Goal: Transaction & Acquisition: Purchase product/service

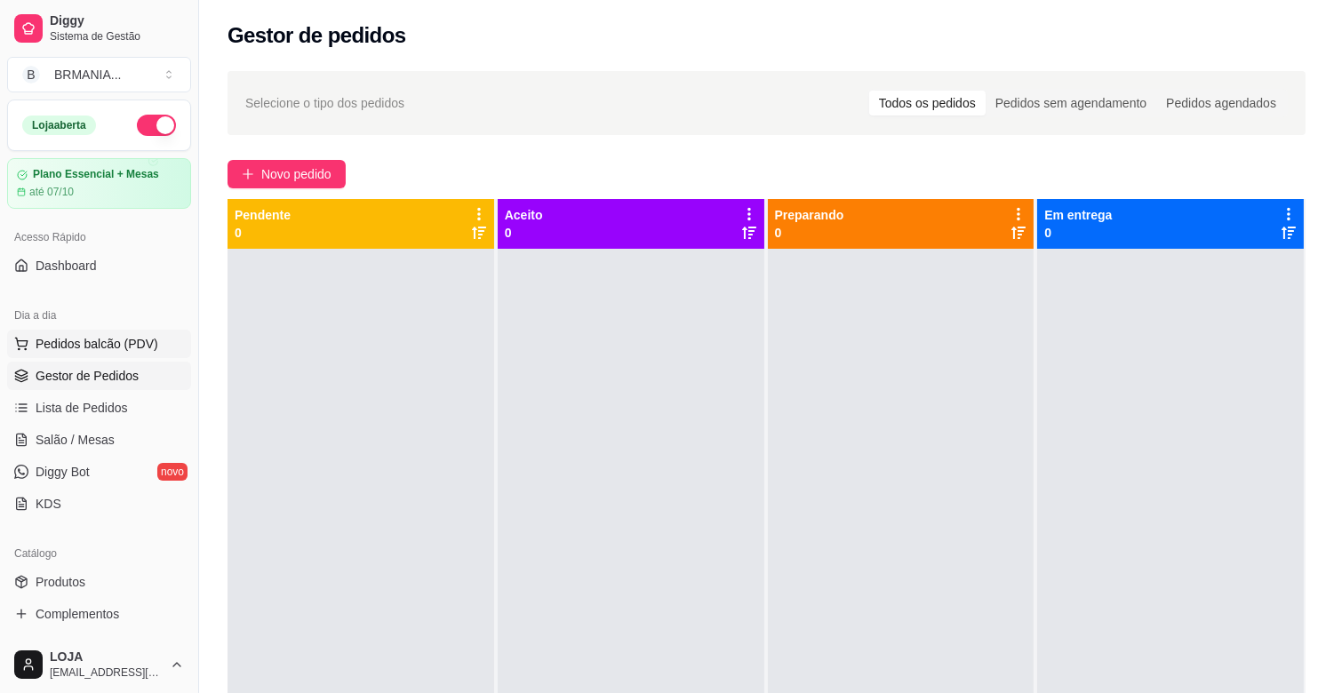
click at [66, 339] on span "Pedidos balcão (PDV)" at bounding box center [97, 344] width 123 height 18
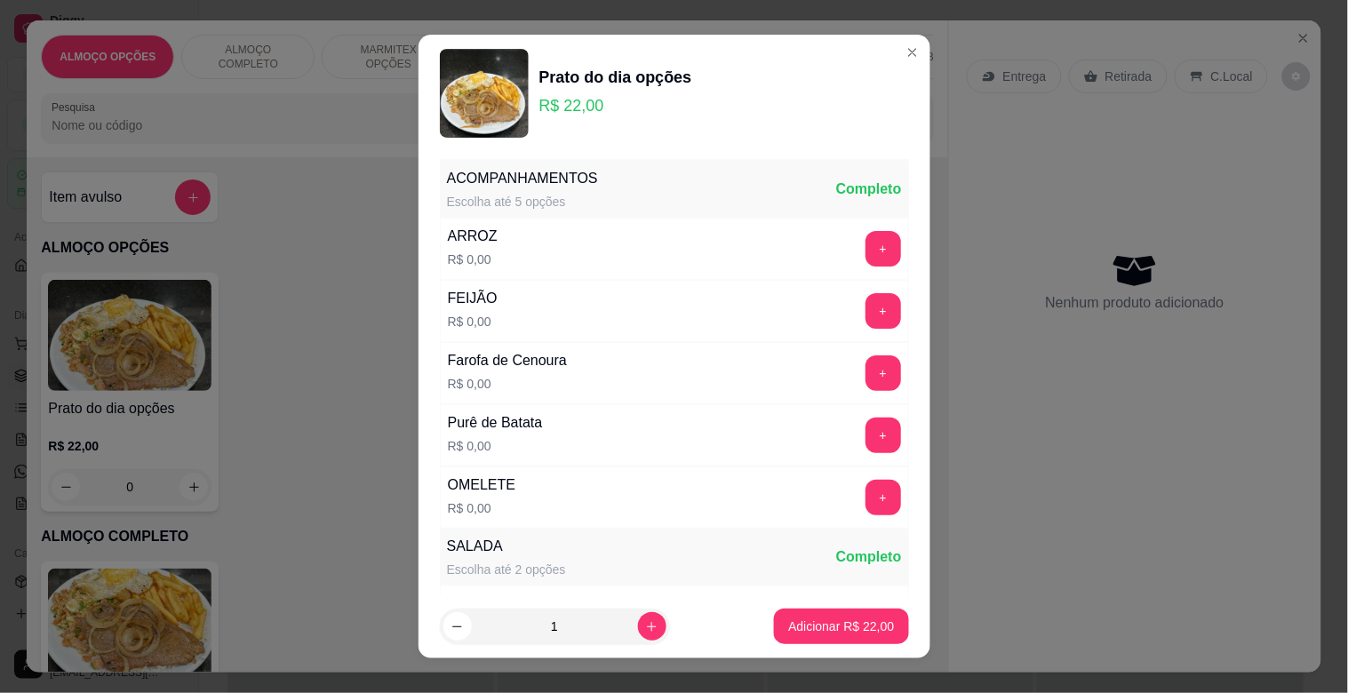
click at [267, 274] on div "Item avulso ALMOÇO OPÇÕES Prato do dia opções R$ 22,00 0 ALMOÇO COMPLETO PF Com…" at bounding box center [487, 414] width 921 height 514
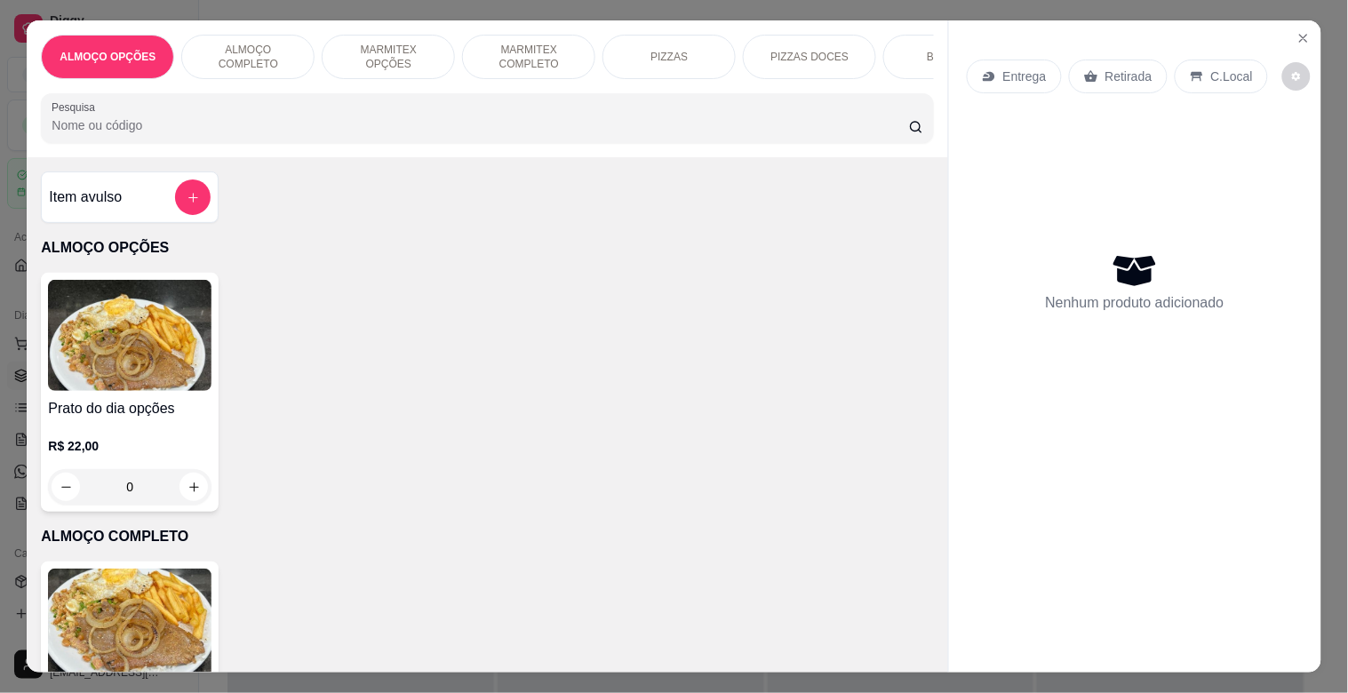
click at [897, 52] on div "BEBIDAS" at bounding box center [949, 57] width 133 height 44
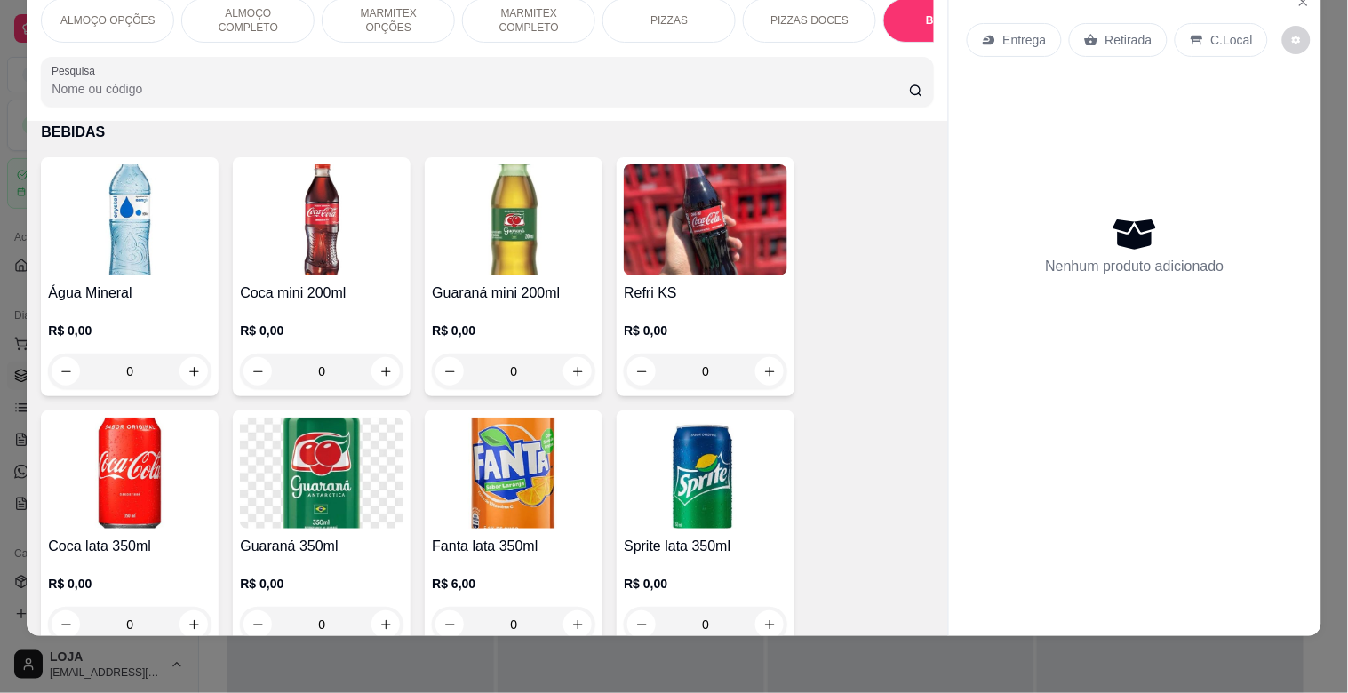
click at [93, 254] on img at bounding box center [129, 219] width 163 height 111
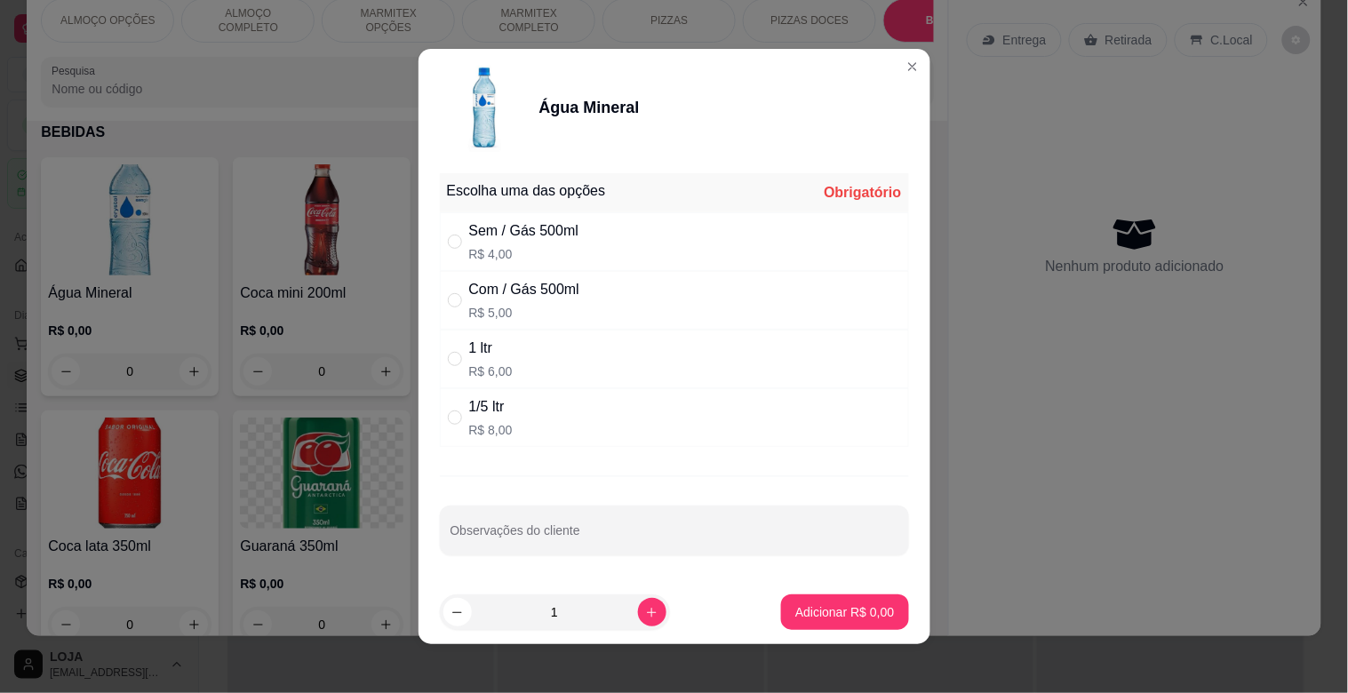
click at [564, 241] on div "Sem / Gás 500ml" at bounding box center [524, 230] width 110 height 21
click at [610, 250] on div "Sem / Gás 500ml R$ 4,00" at bounding box center [674, 241] width 469 height 59
drag, startPoint x: 628, startPoint y: 251, endPoint x: 619, endPoint y: 245, distance: 10.4
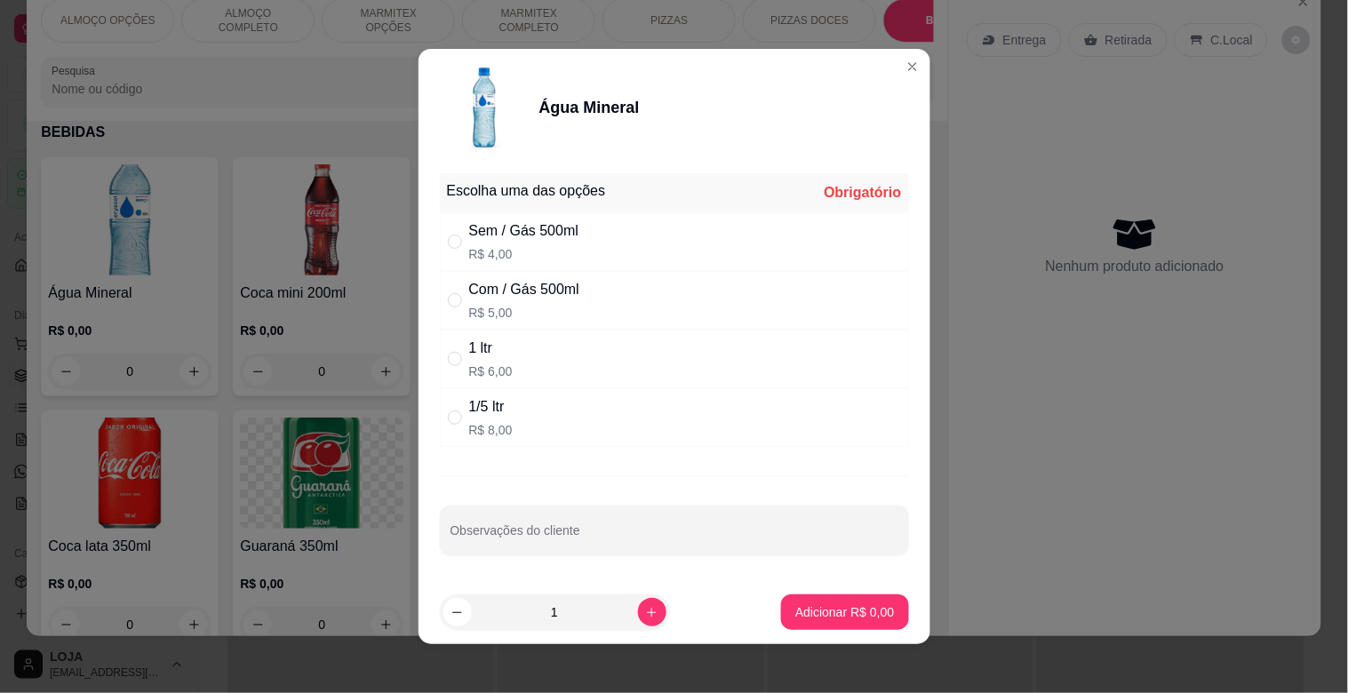
click at [626, 250] on div "Sem / Gás 500ml R$ 4,00" at bounding box center [674, 241] width 469 height 59
radio input "true"
click at [645, 611] on icon "increase-product-quantity" at bounding box center [651, 612] width 13 height 13
click at [645, 610] on icon "increase-product-quantity" at bounding box center [651, 612] width 13 height 13
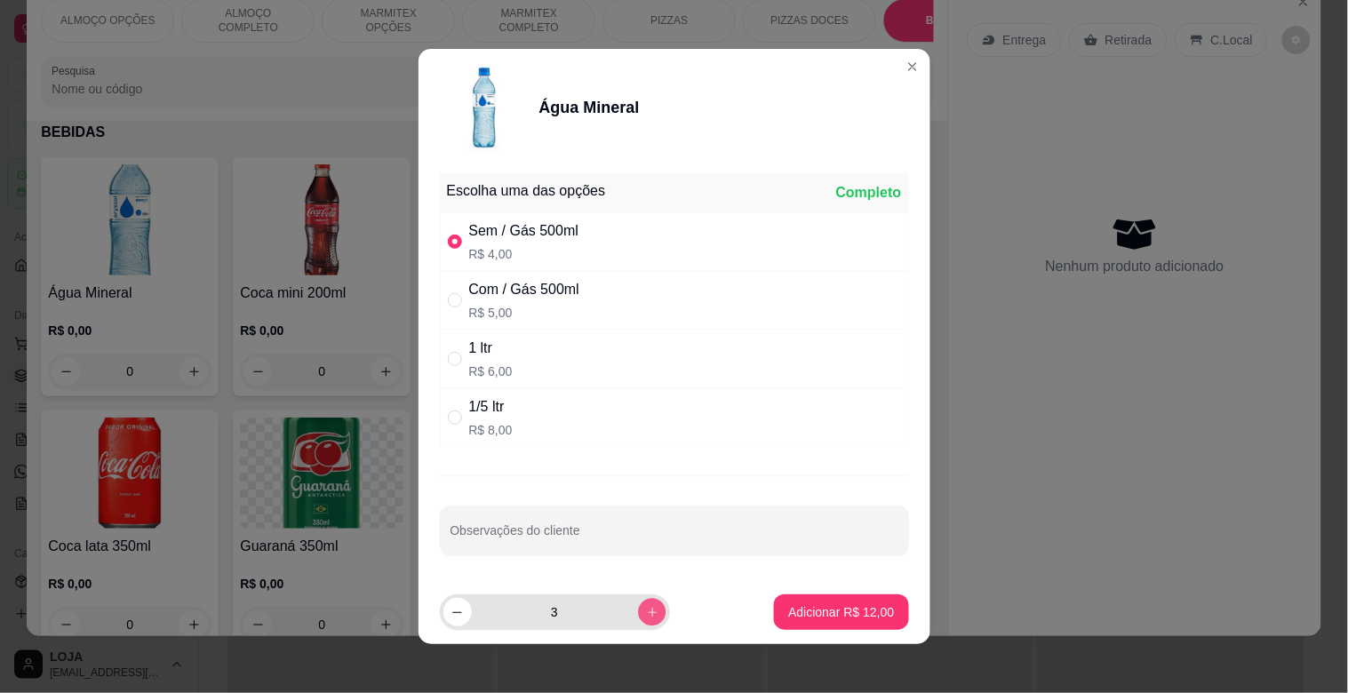
type input "4"
click at [822, 598] on button "Adicionar R$ 16,00" at bounding box center [842, 612] width 131 height 35
type input "4"
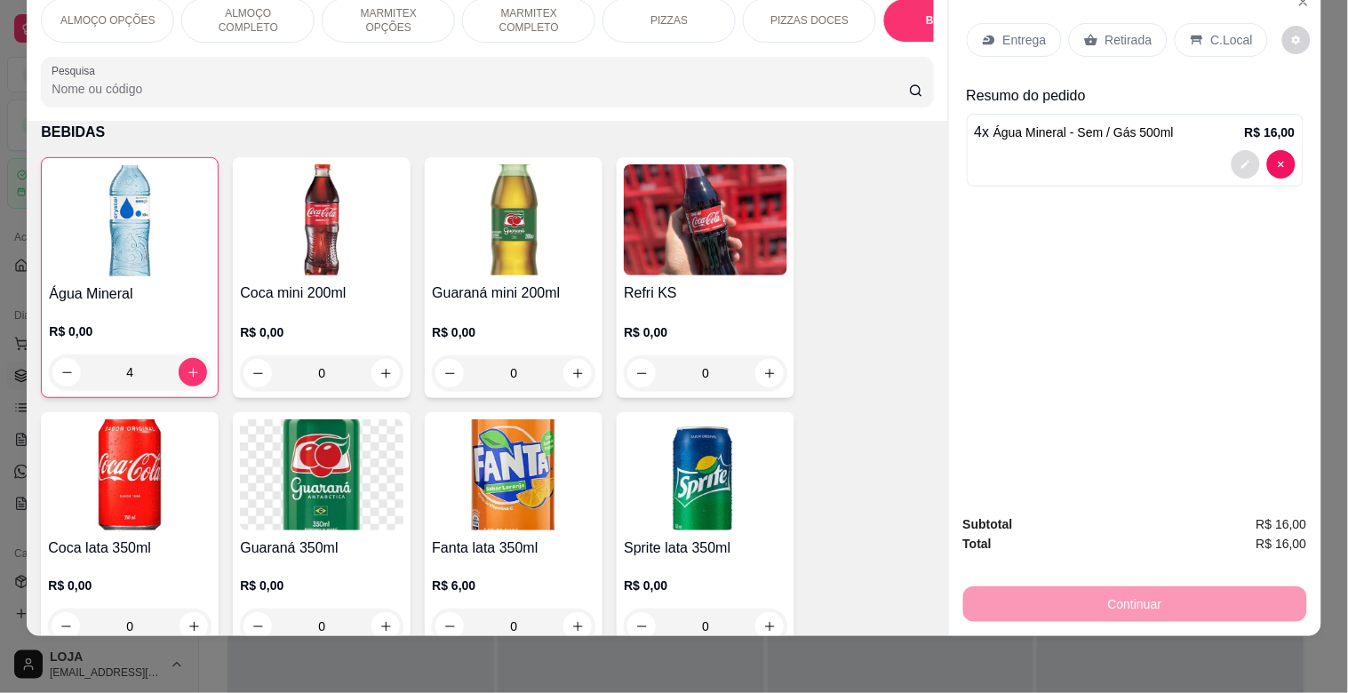
click at [1232, 150] on button "decrease-product-quantity" at bounding box center [1246, 164] width 28 height 28
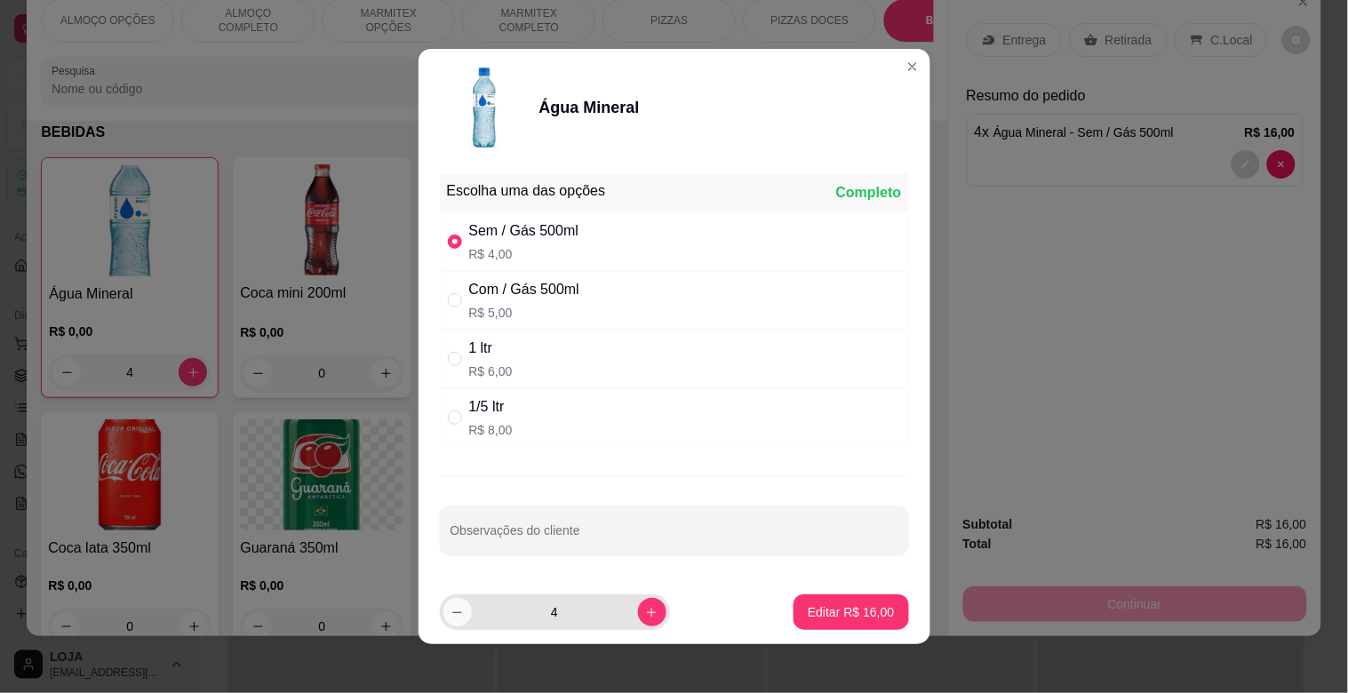
click at [448, 604] on button "decrease-product-quantity" at bounding box center [457, 612] width 28 height 28
type input "3"
click at [821, 610] on p "Editar R$ 12,00" at bounding box center [851, 612] width 86 height 18
type input "3"
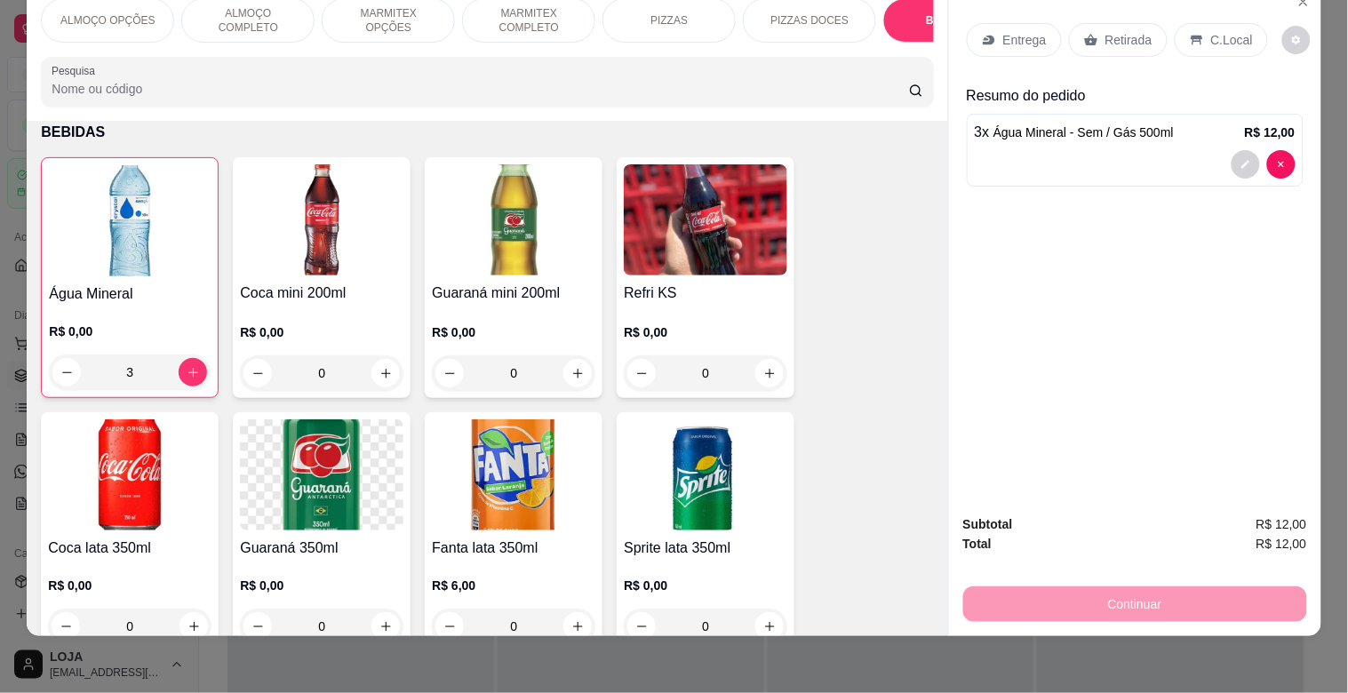
click at [1140, 24] on div "Retirada" at bounding box center [1118, 40] width 99 height 34
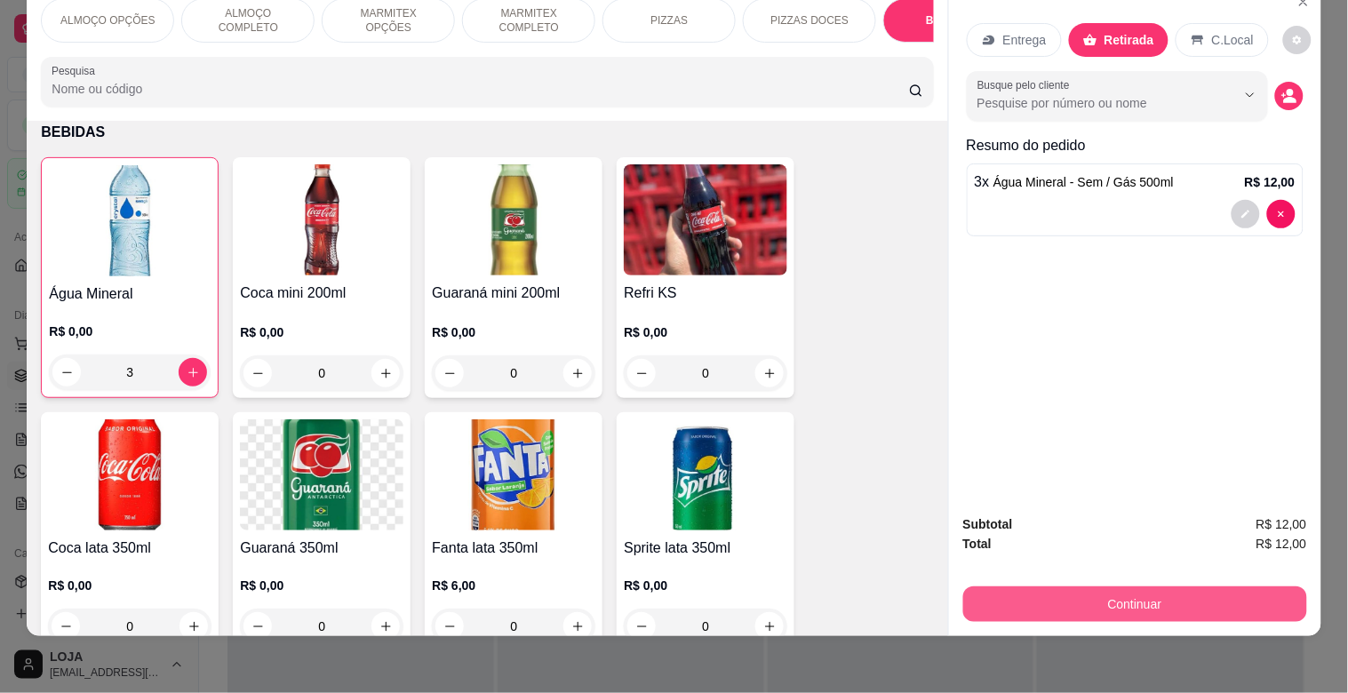
click at [1192, 589] on button "Continuar" at bounding box center [1135, 604] width 344 height 36
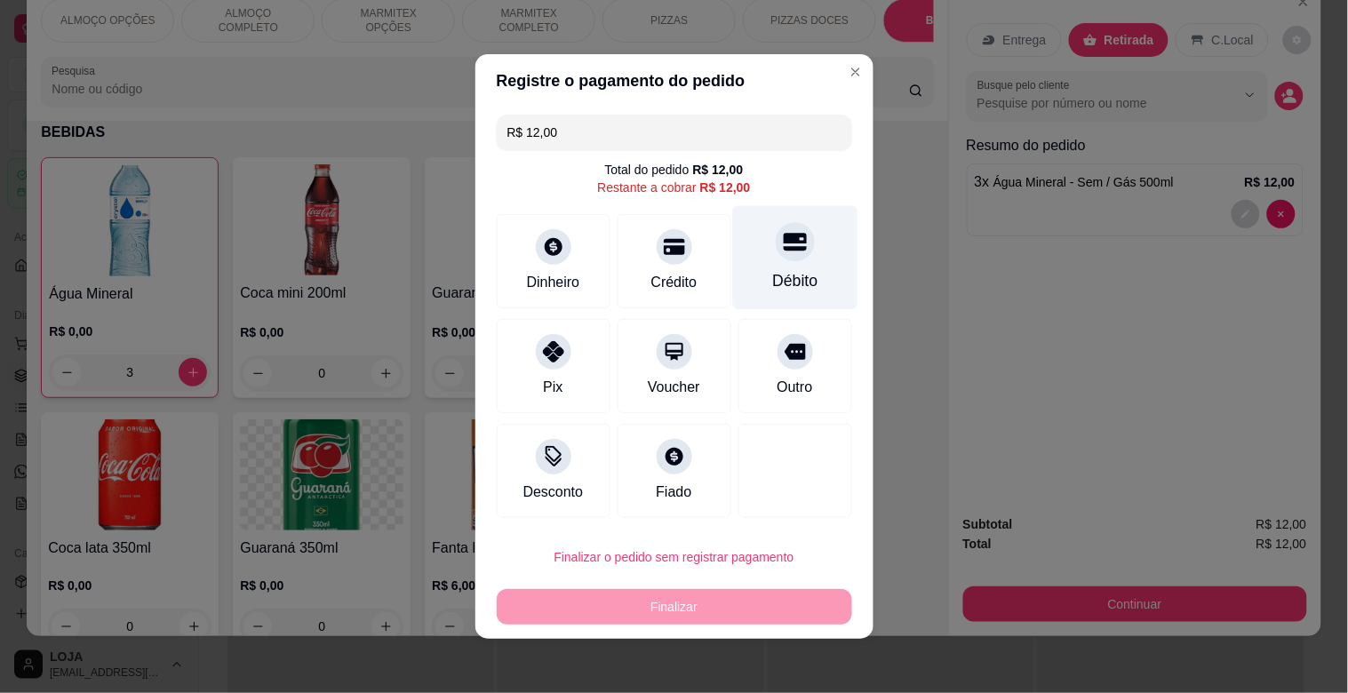
click at [762, 263] on div "Débito" at bounding box center [794, 258] width 125 height 104
type input "R$ 0,00"
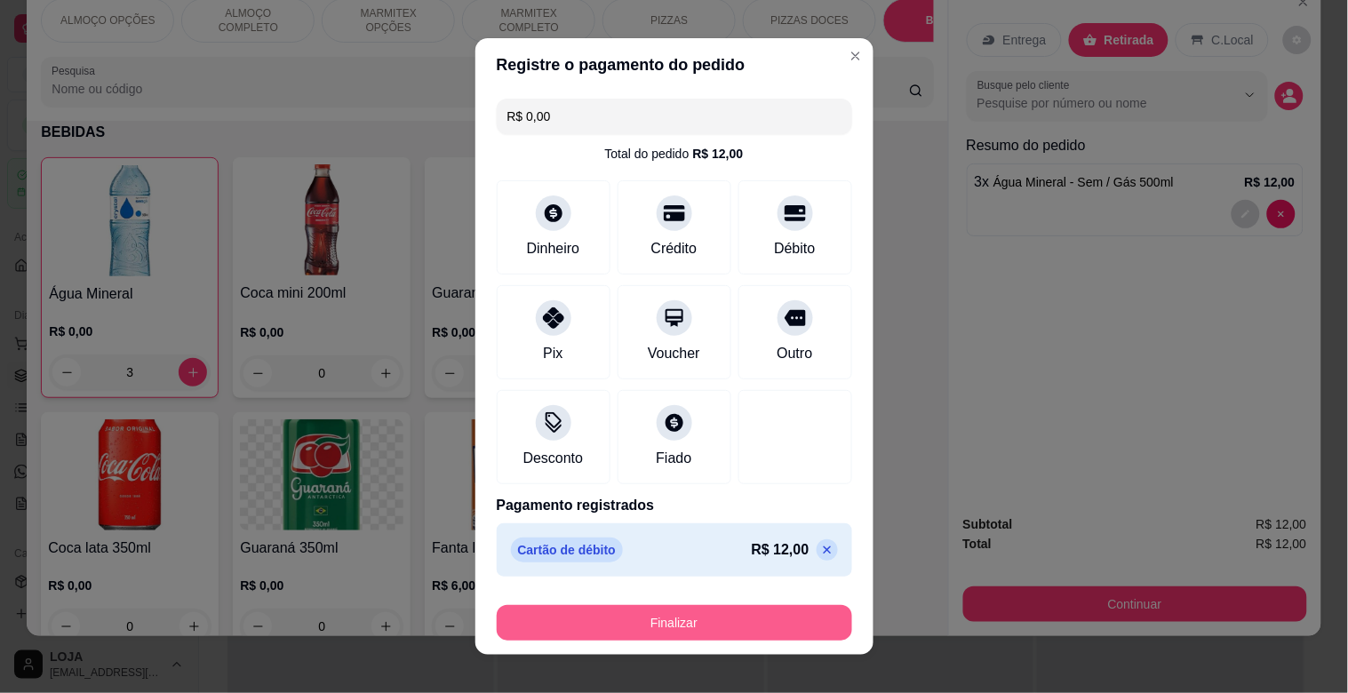
click at [729, 606] on button "Finalizar" at bounding box center [674, 623] width 355 height 36
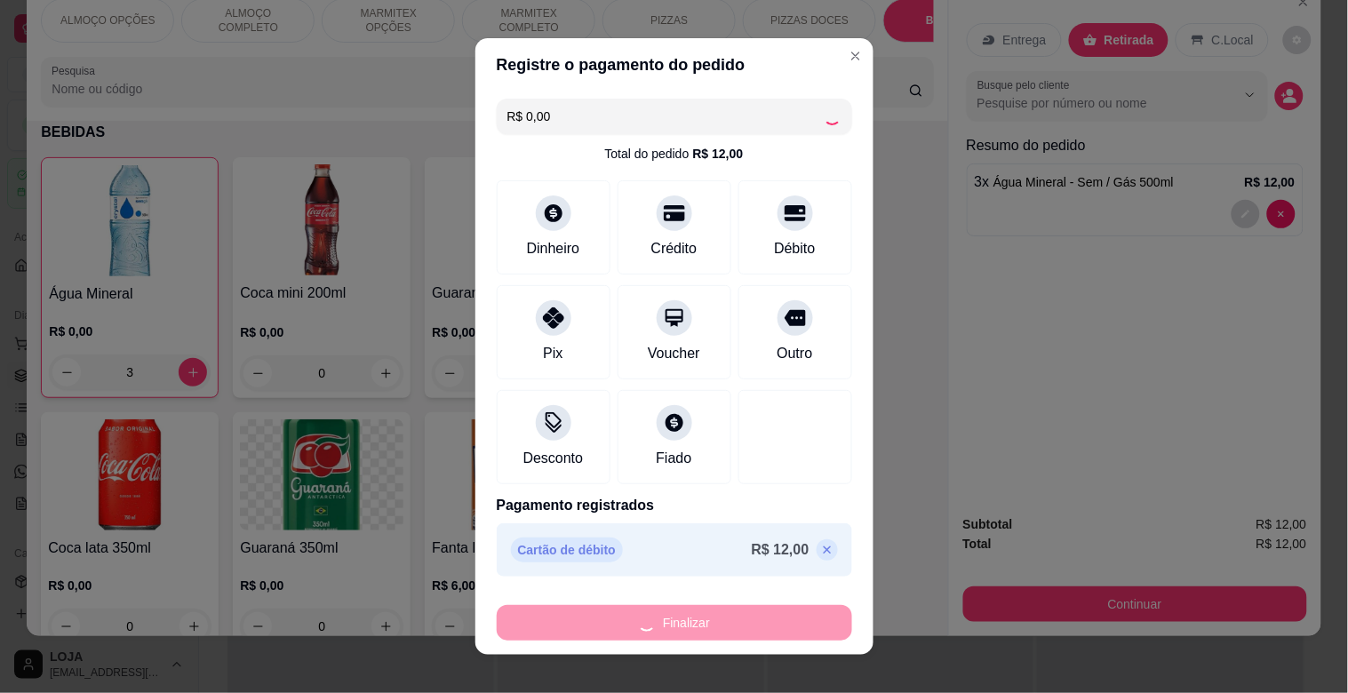
type input "0"
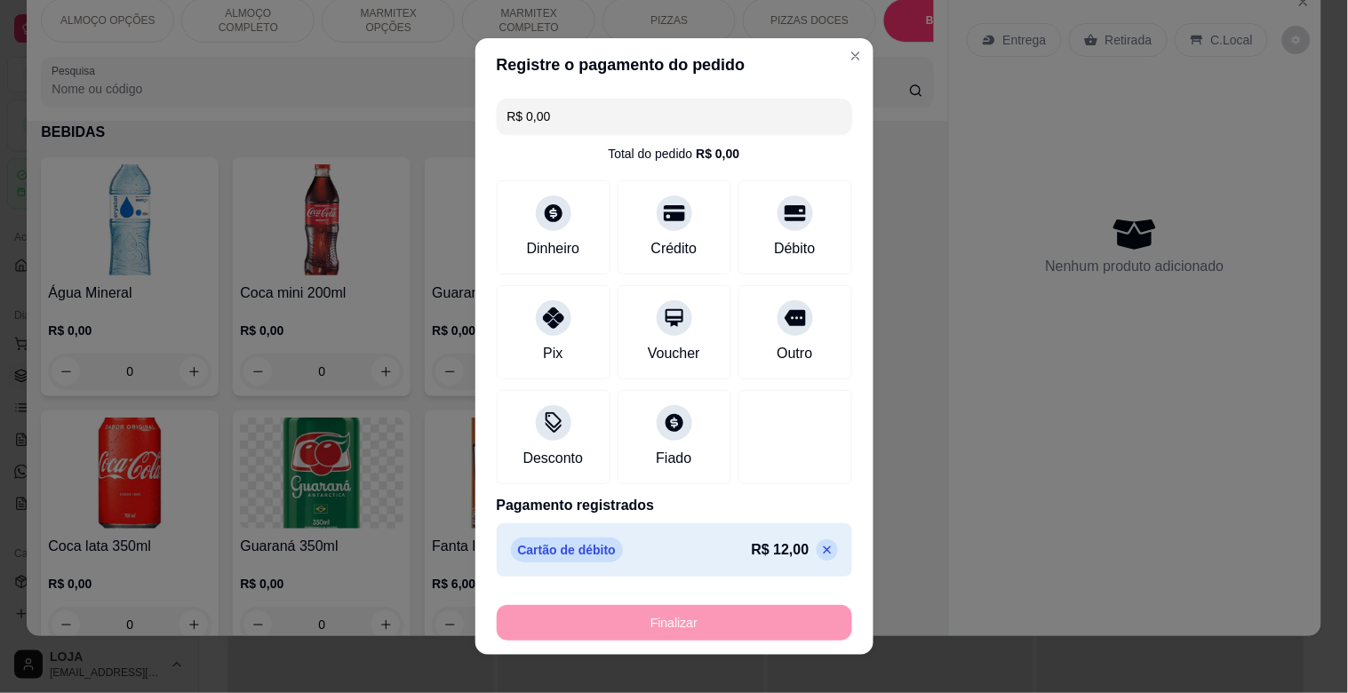
type input "-R$ 12,00"
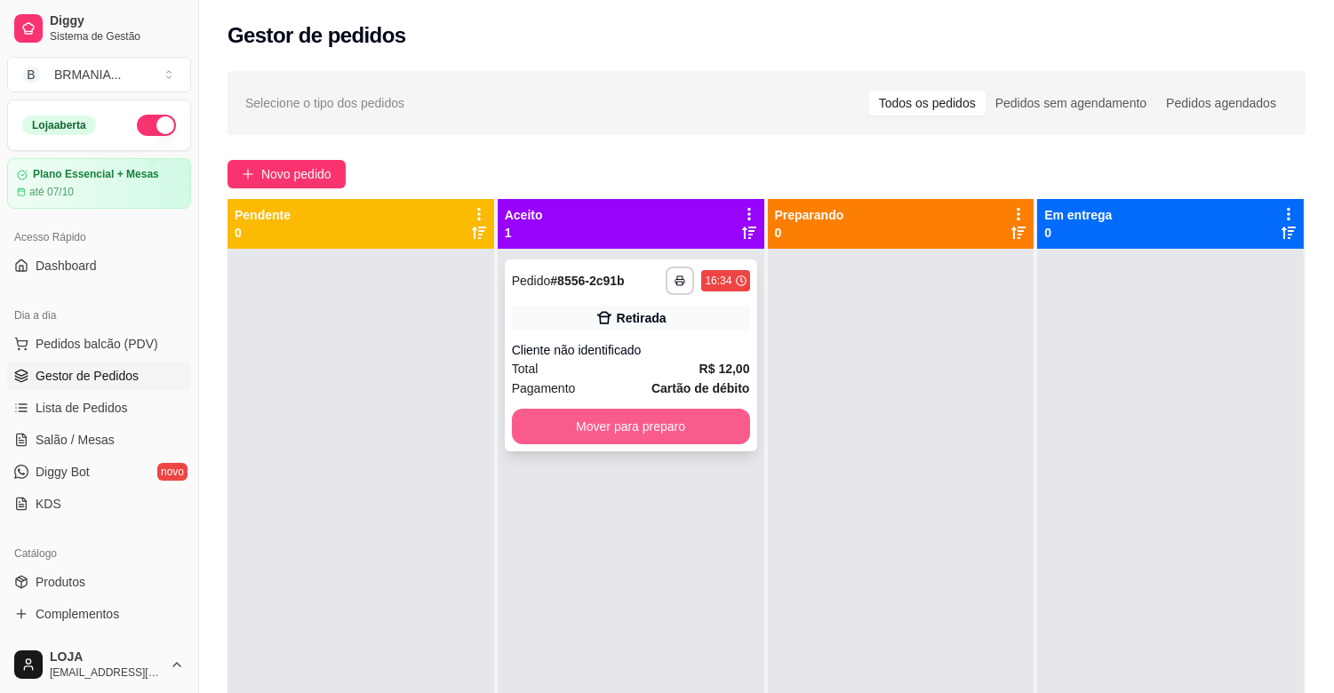
click at [616, 424] on button "Mover para preparo" at bounding box center [631, 427] width 238 height 36
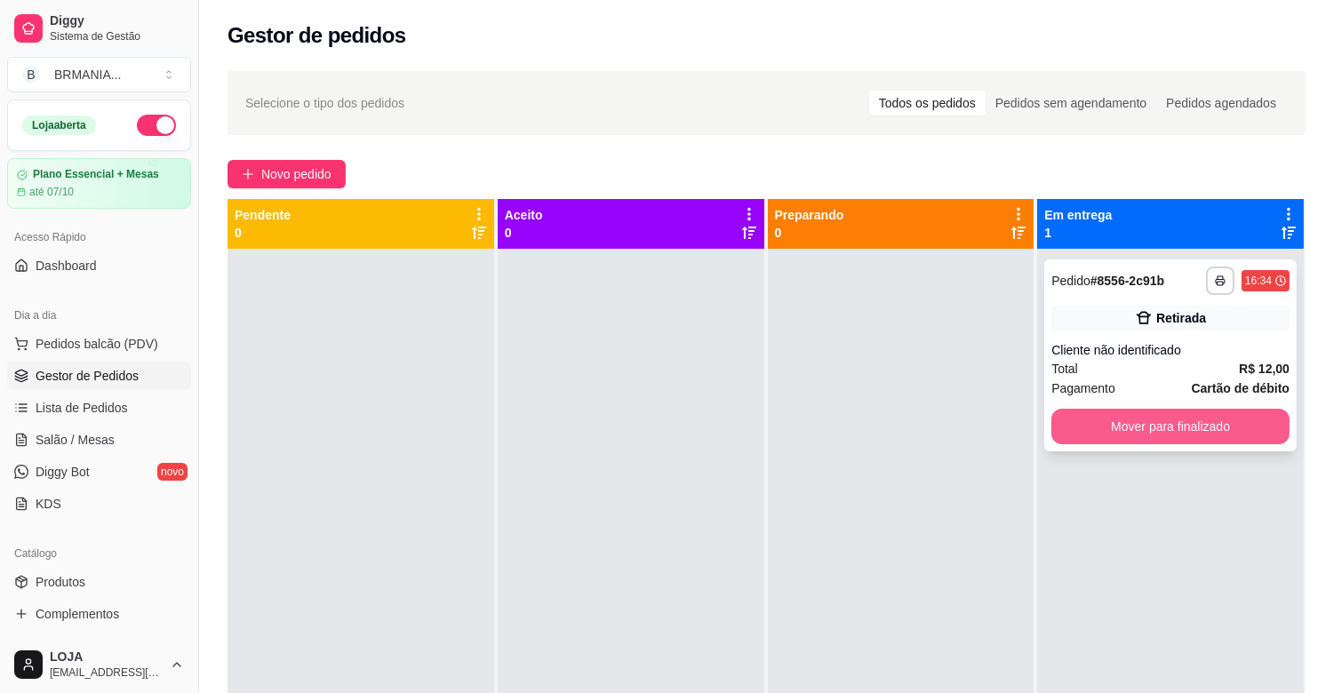
click at [1068, 423] on button "Mover para finalizado" at bounding box center [1170, 427] width 238 height 36
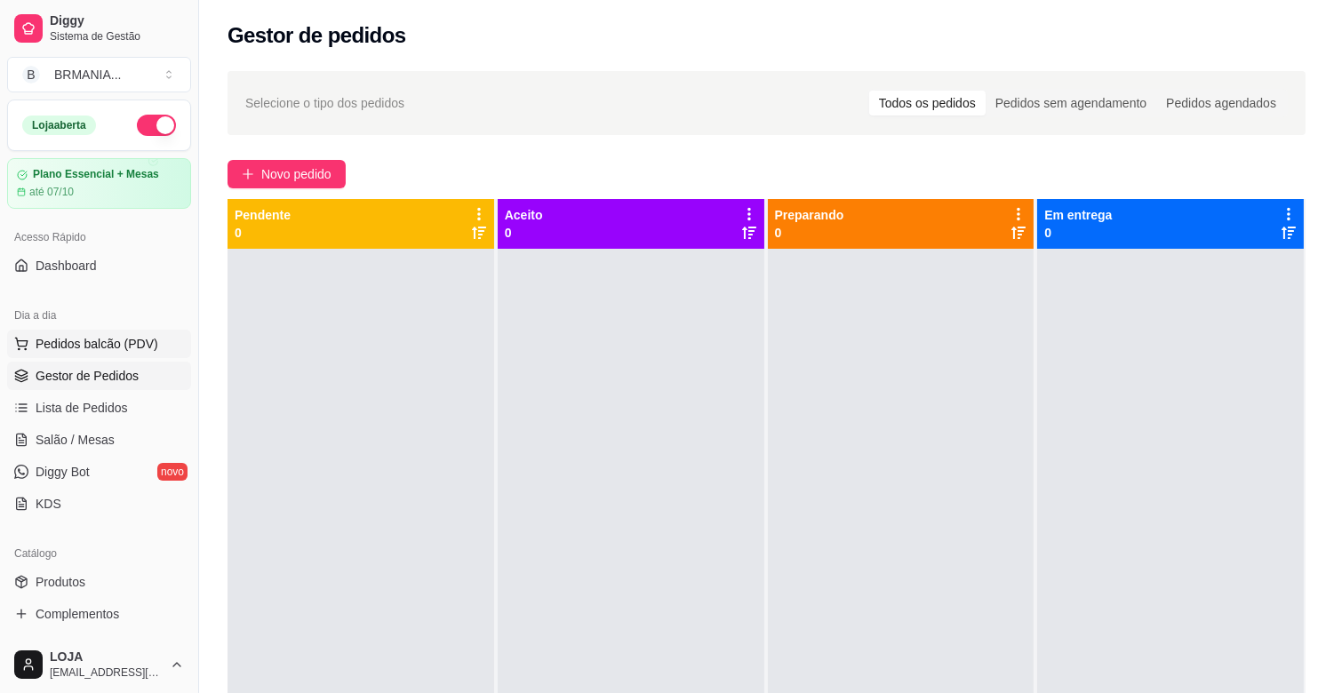
click at [31, 330] on button "Pedidos balcão (PDV)" at bounding box center [99, 344] width 184 height 28
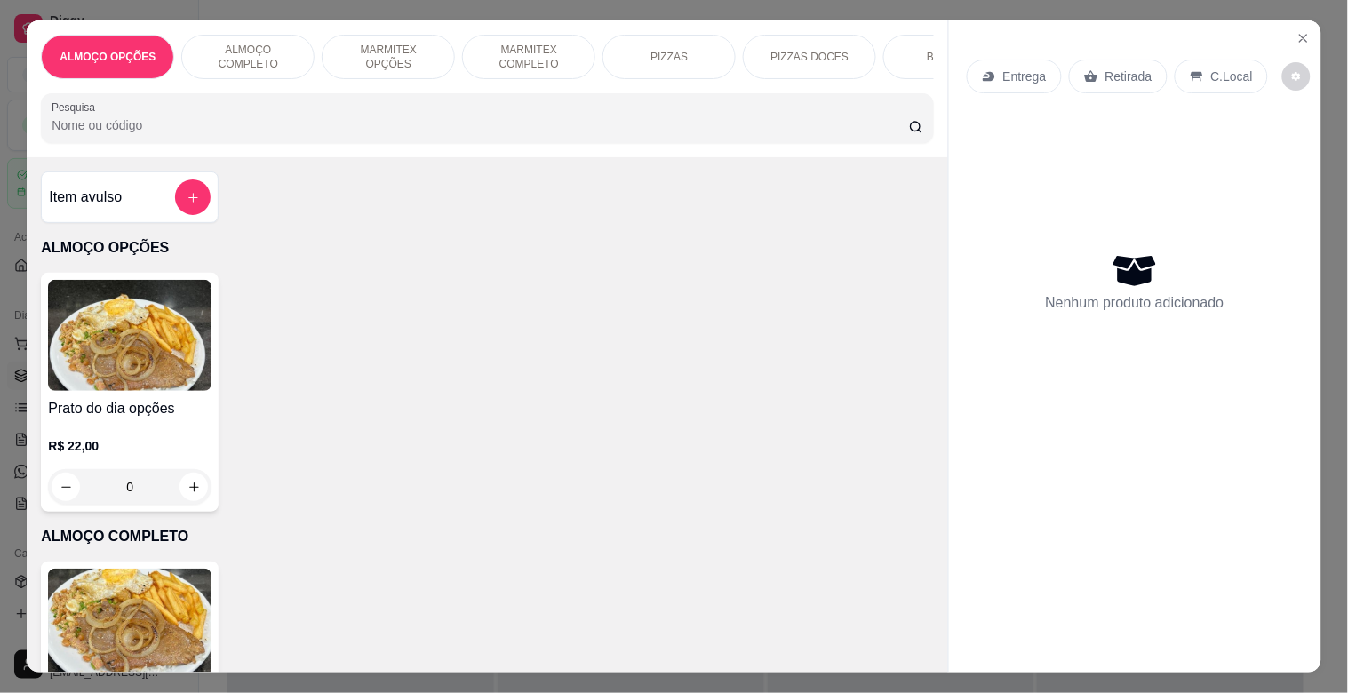
click at [886, 47] on div "BEBIDAS" at bounding box center [949, 57] width 133 height 44
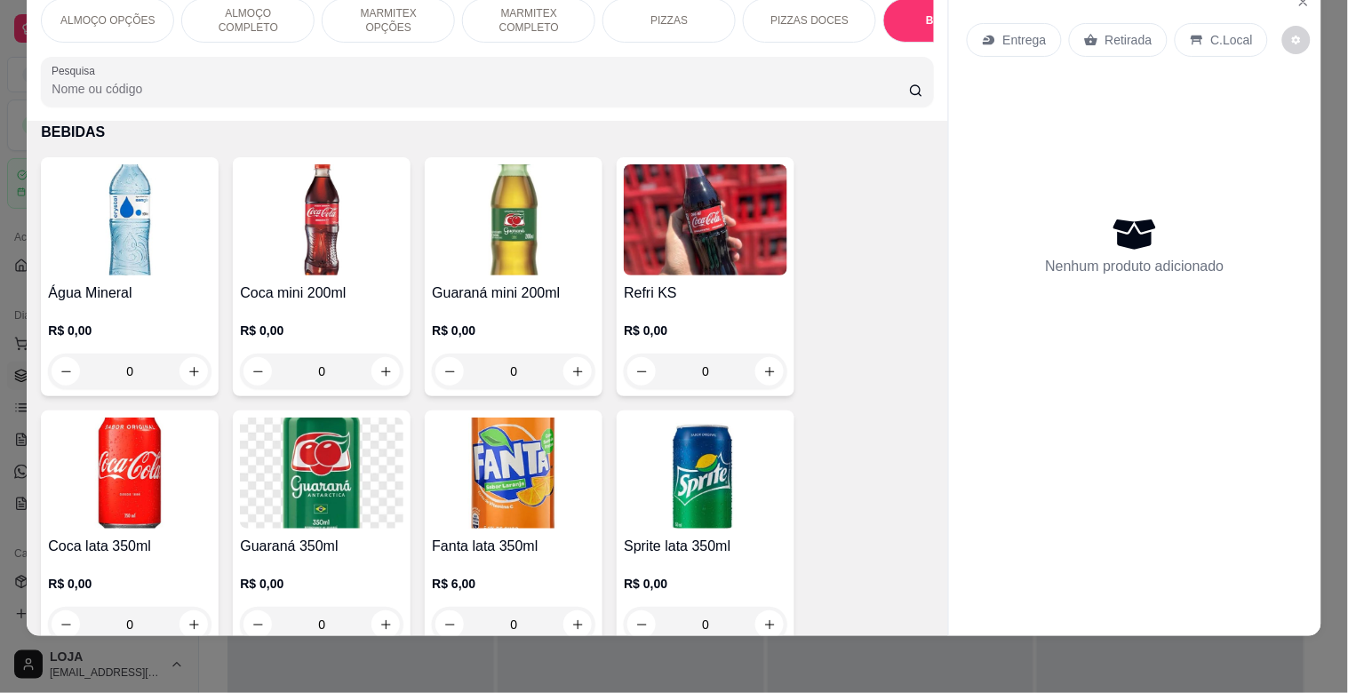
click at [74, 253] on img at bounding box center [129, 219] width 163 height 111
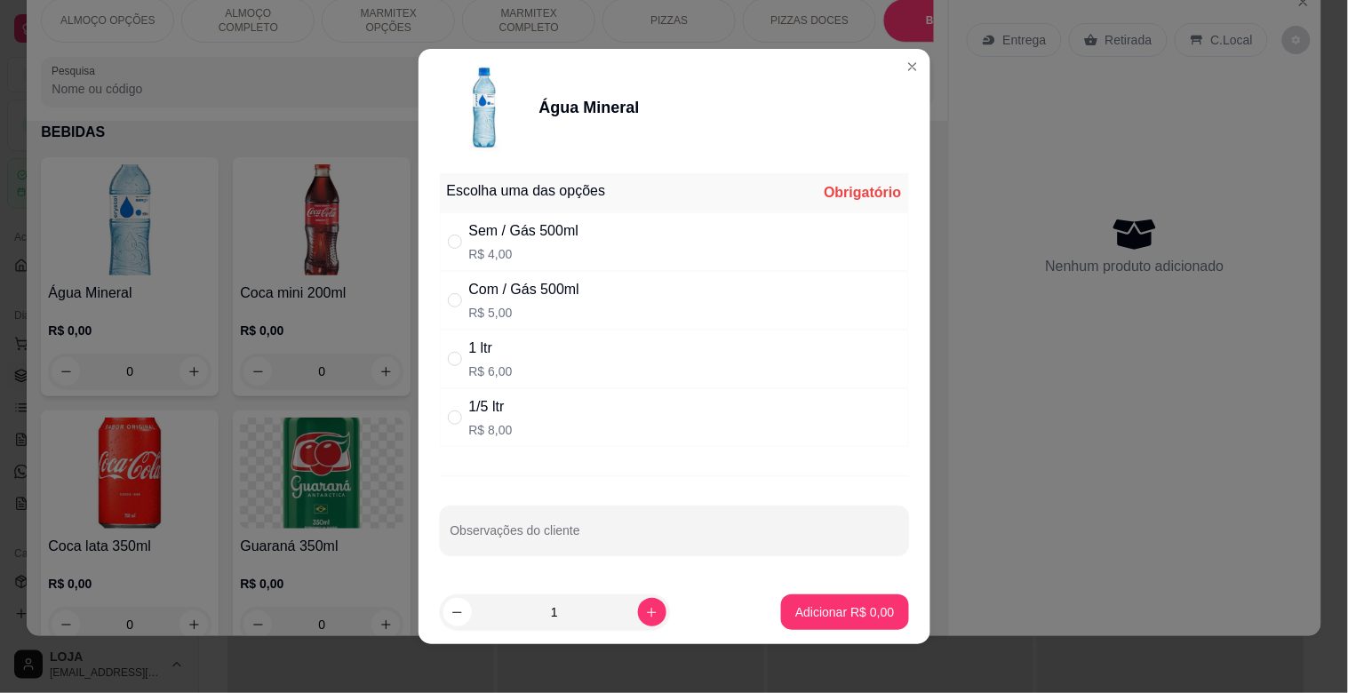
click at [522, 306] on p "R$ 5,00" at bounding box center [524, 313] width 110 height 18
radio input "true"
click at [858, 626] on button "Adicionar R$ 5,00" at bounding box center [845, 612] width 124 height 35
type input "1"
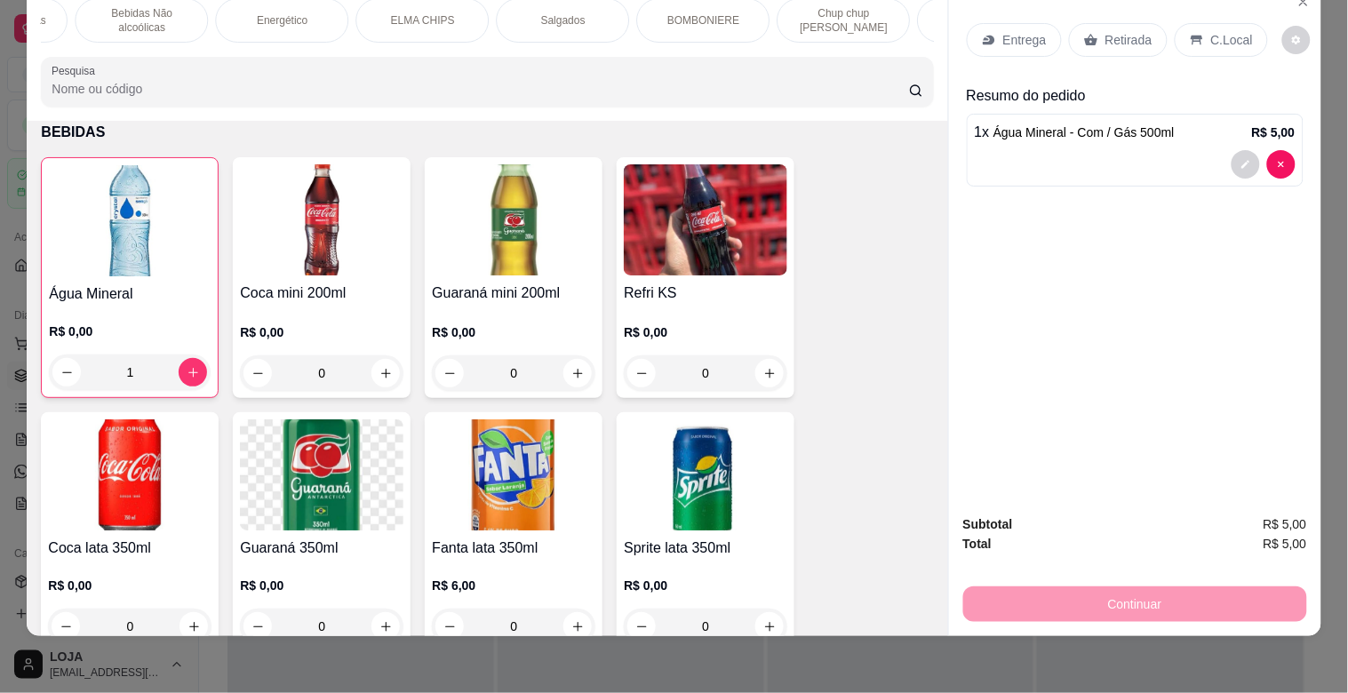
scroll to position [0, 1120]
click at [642, 16] on div "BOMBONIERE" at bounding box center [671, 20] width 133 height 44
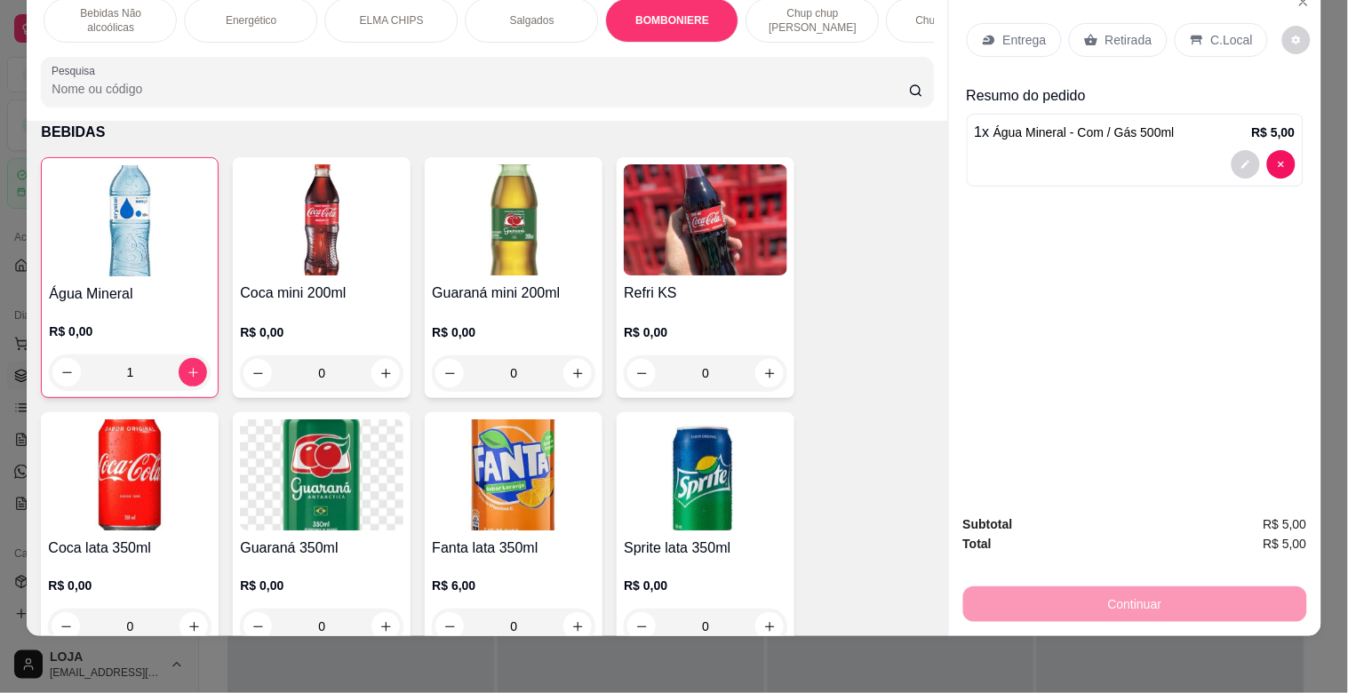
scroll to position [5868, 0]
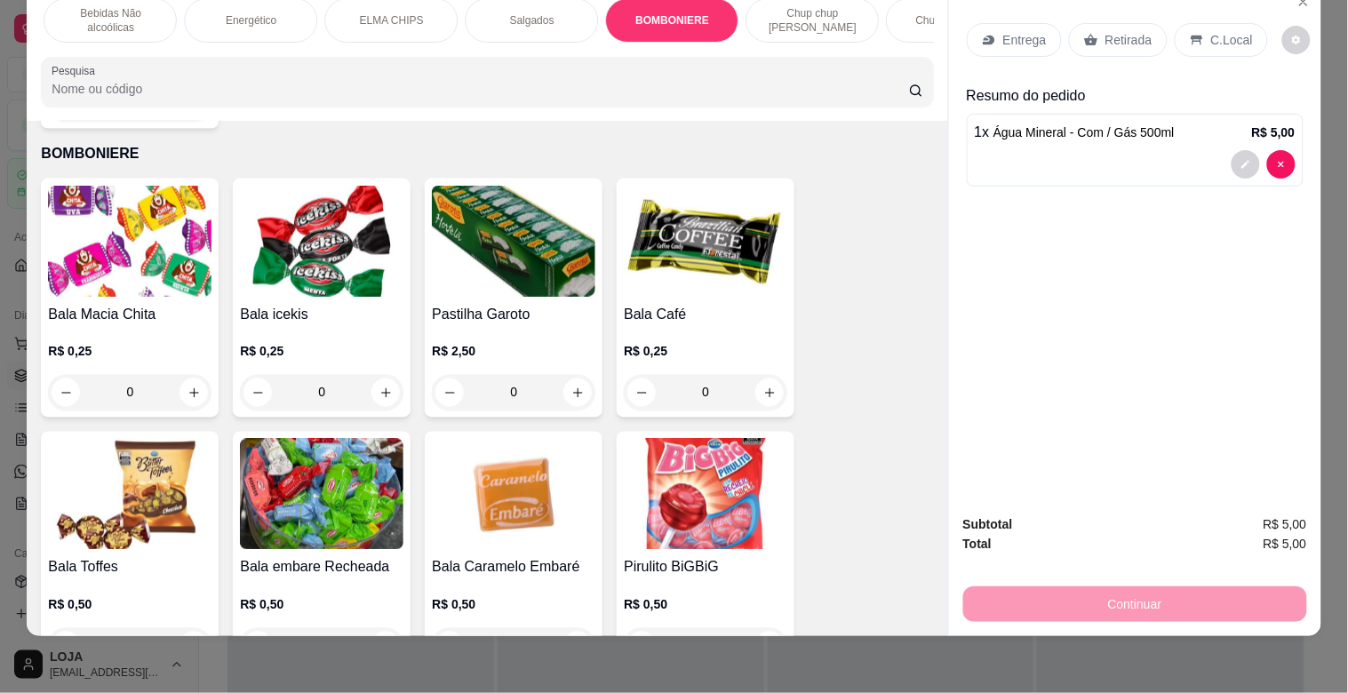
click at [536, 462] on img at bounding box center [513, 494] width 163 height 111
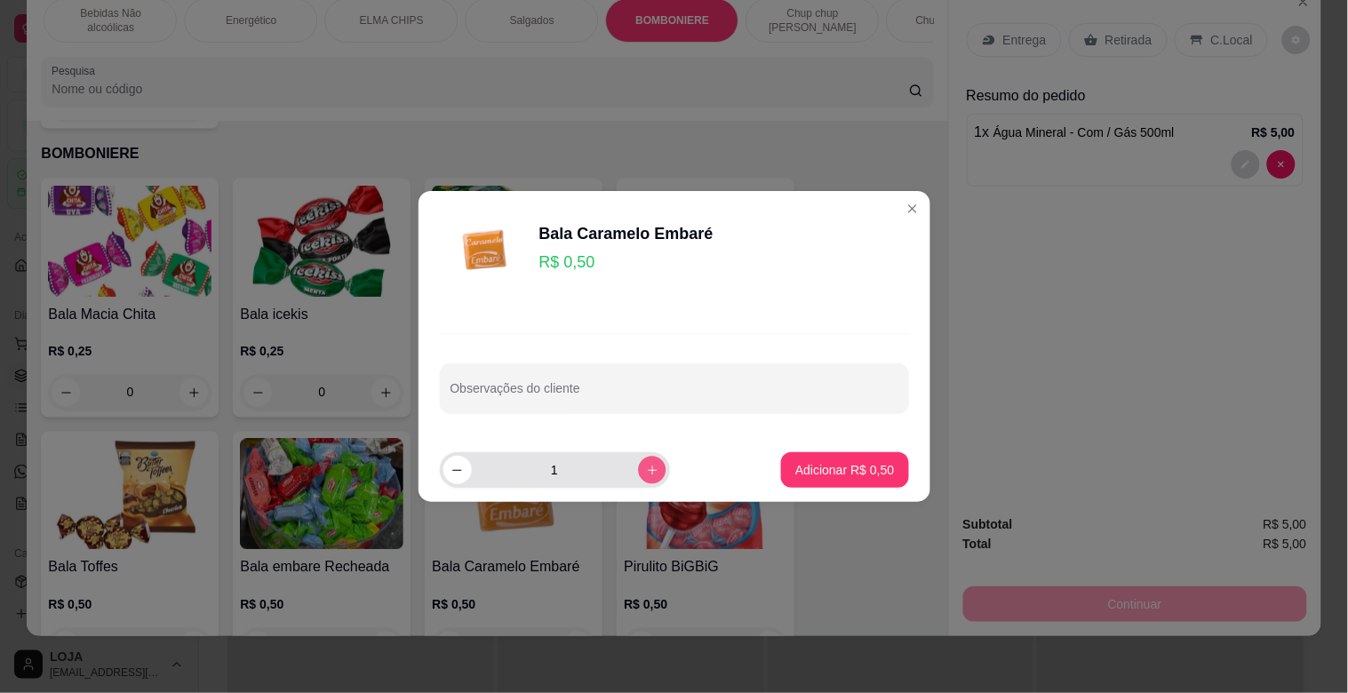
click at [645, 465] on icon "increase-product-quantity" at bounding box center [651, 470] width 13 height 13
click at [645, 464] on icon "increase-product-quantity" at bounding box center [651, 470] width 13 height 13
type input "3"
click at [866, 463] on p "Adicionar R$ 1,50" at bounding box center [844, 470] width 99 height 18
type input "3"
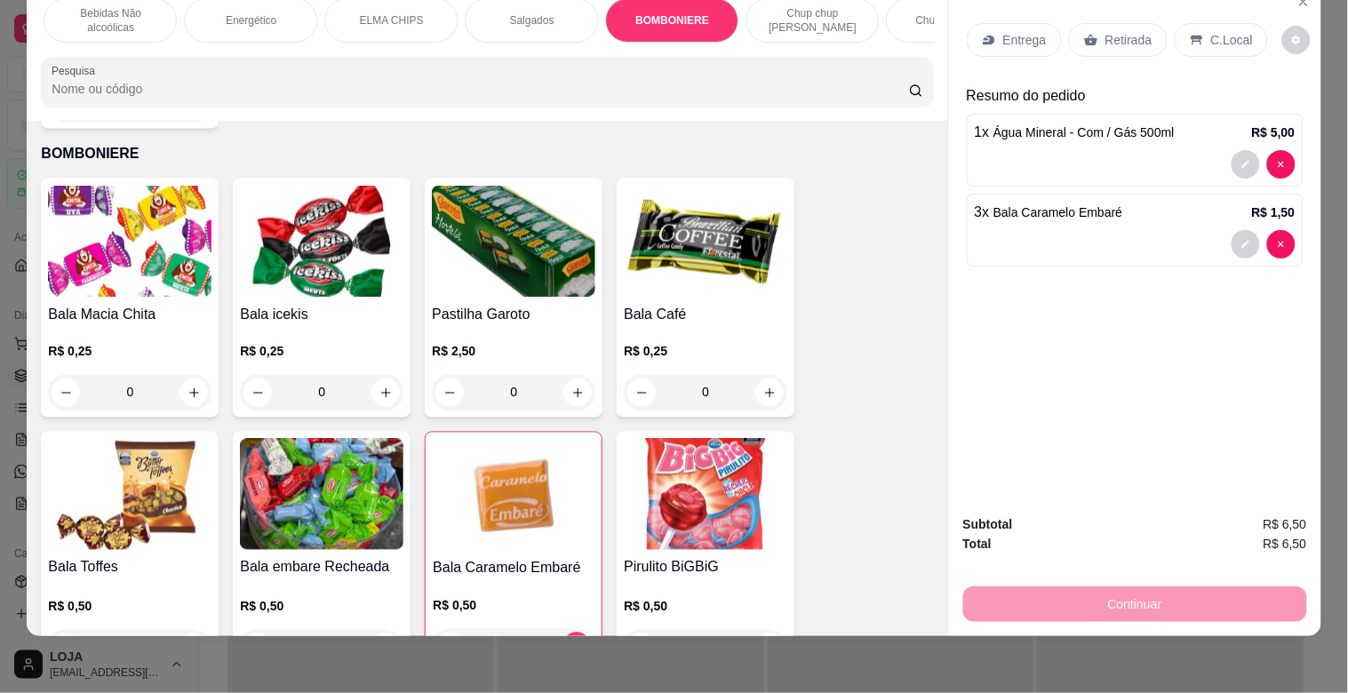
click at [1090, 23] on div "Retirada" at bounding box center [1118, 40] width 99 height 34
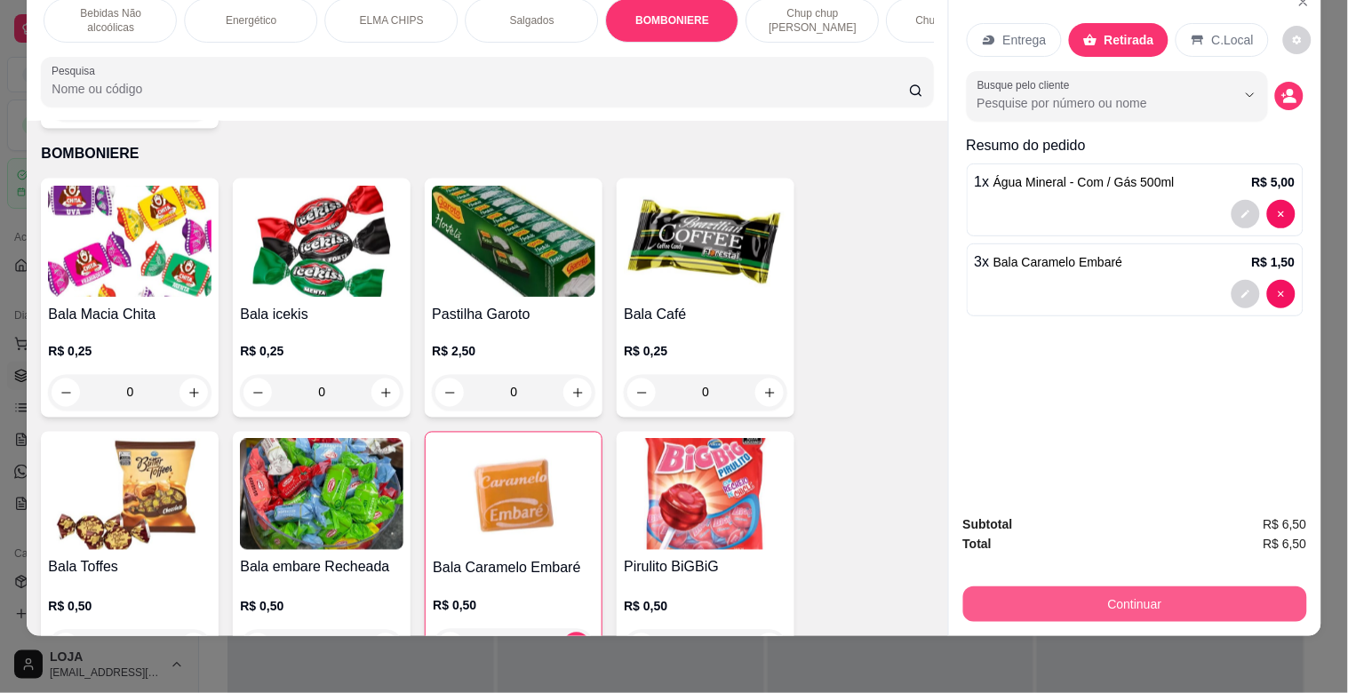
click at [1193, 596] on button "Continuar" at bounding box center [1135, 604] width 344 height 36
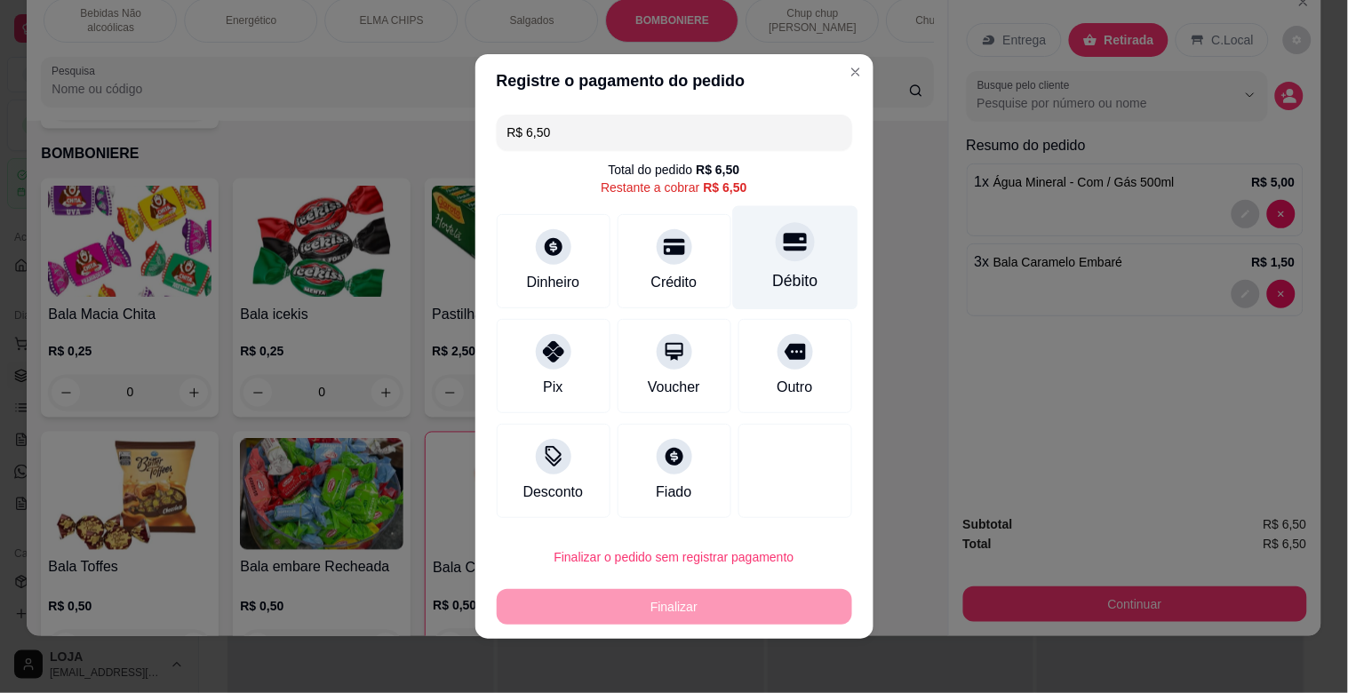
click at [769, 264] on div "Débito" at bounding box center [794, 258] width 125 height 104
type input "R$ 0,00"
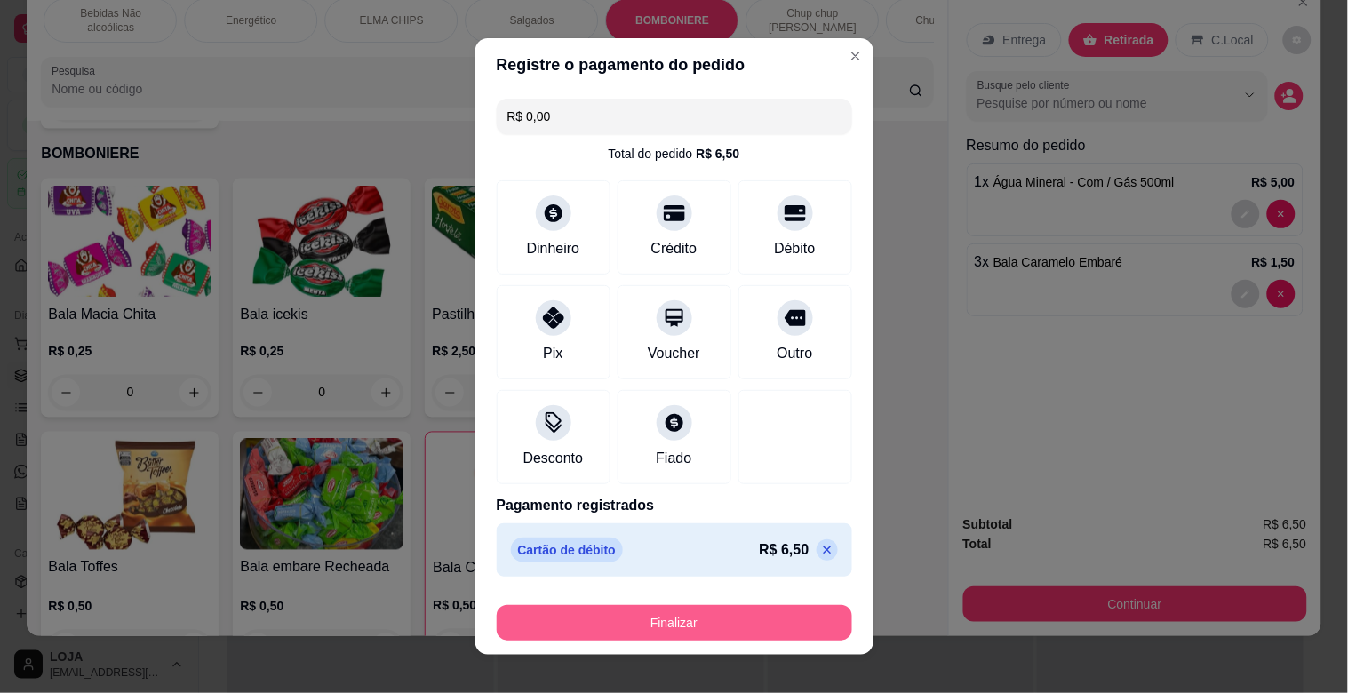
click at [736, 609] on button "Finalizar" at bounding box center [674, 623] width 355 height 36
click at [737, 608] on div "Finalizar" at bounding box center [674, 623] width 355 height 36
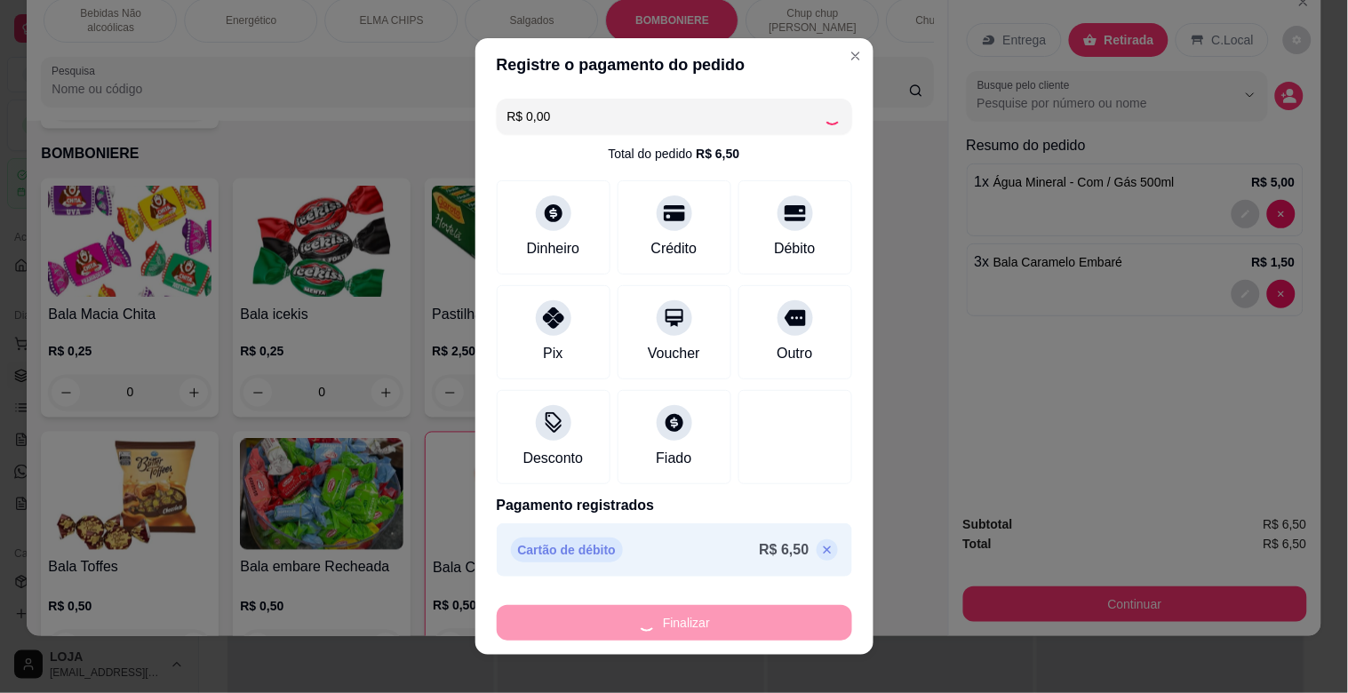
type input "0"
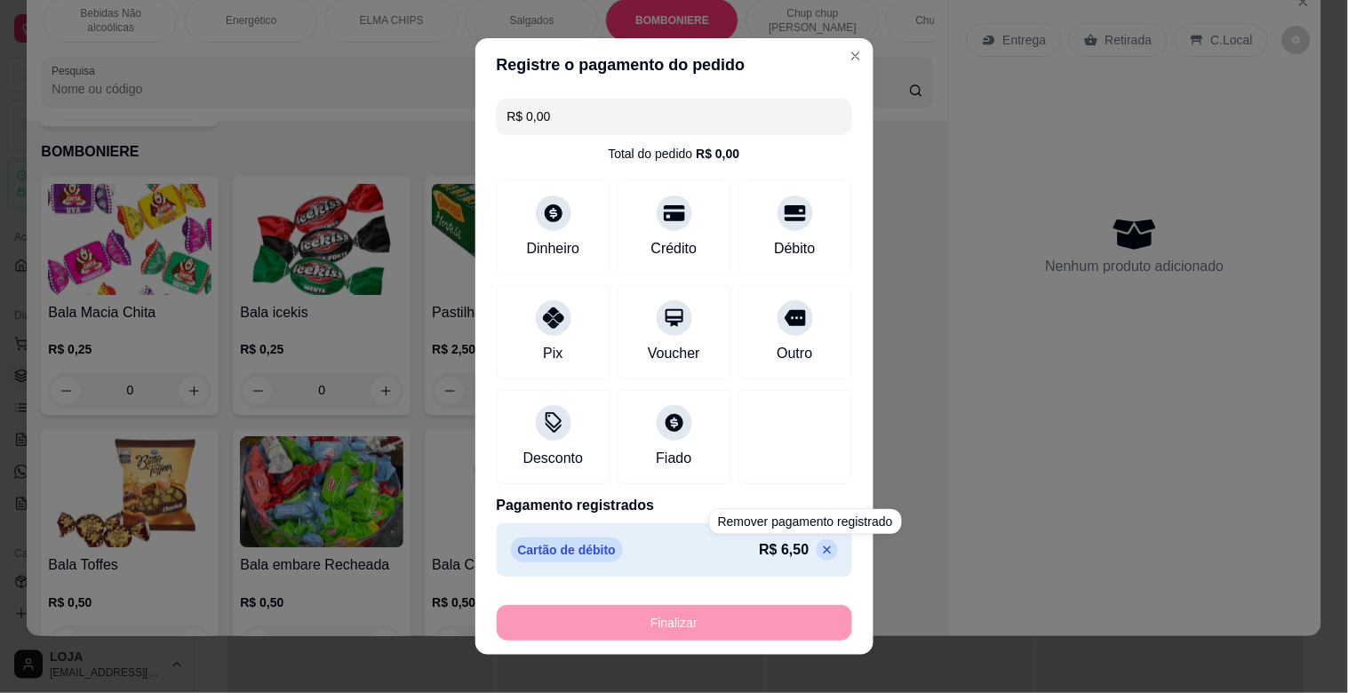
type input "-R$ 6,50"
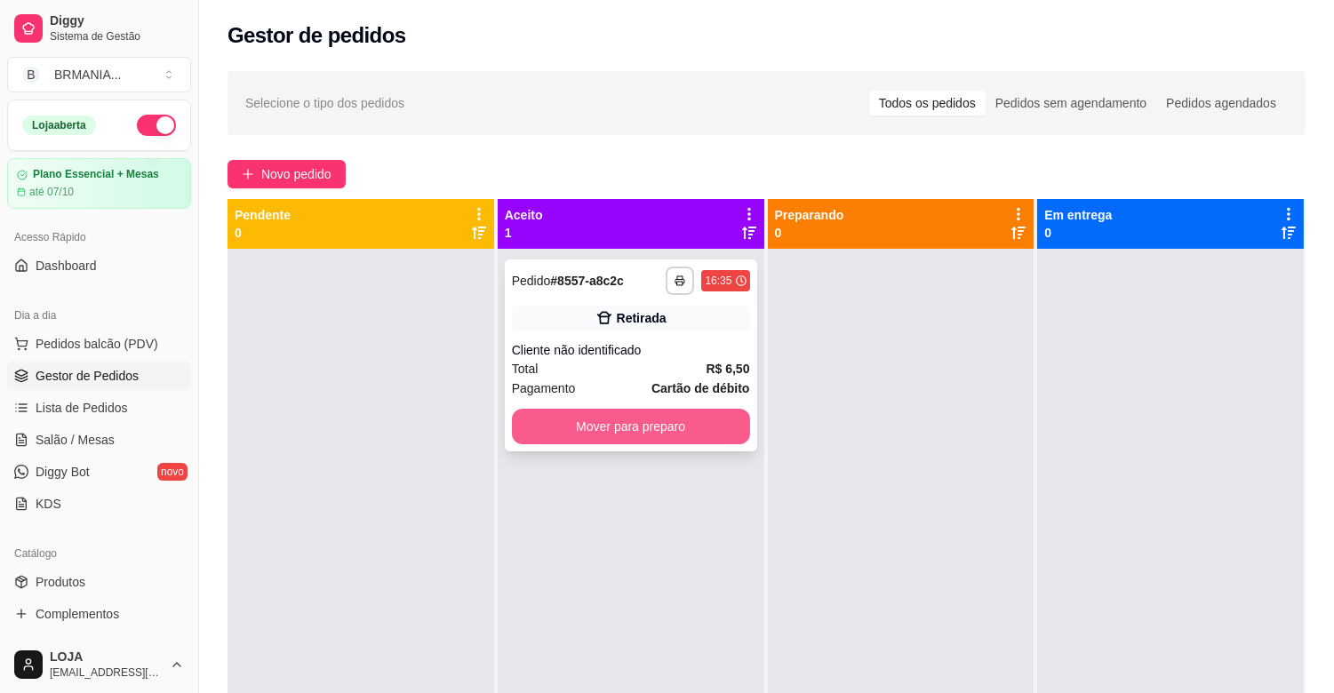
click at [673, 433] on button "Mover para preparo" at bounding box center [631, 427] width 238 height 36
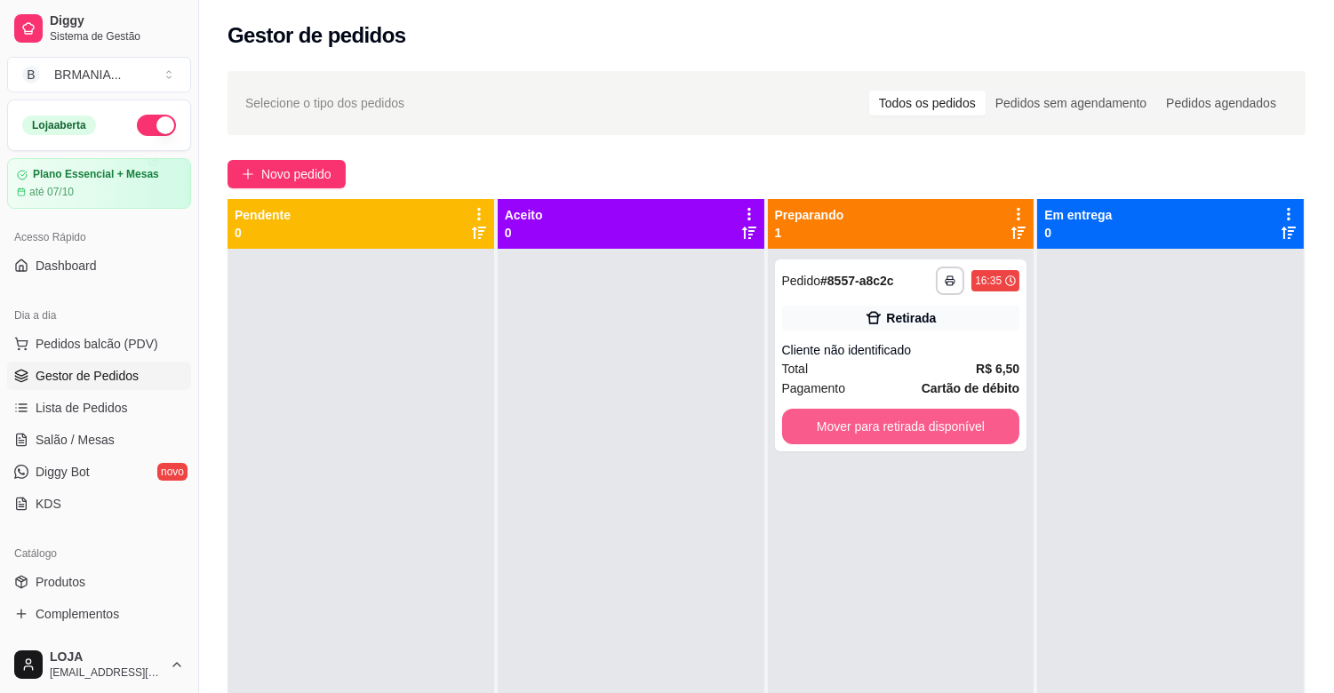
click at [795, 426] on button "Mover para retirada disponível" at bounding box center [901, 427] width 238 height 36
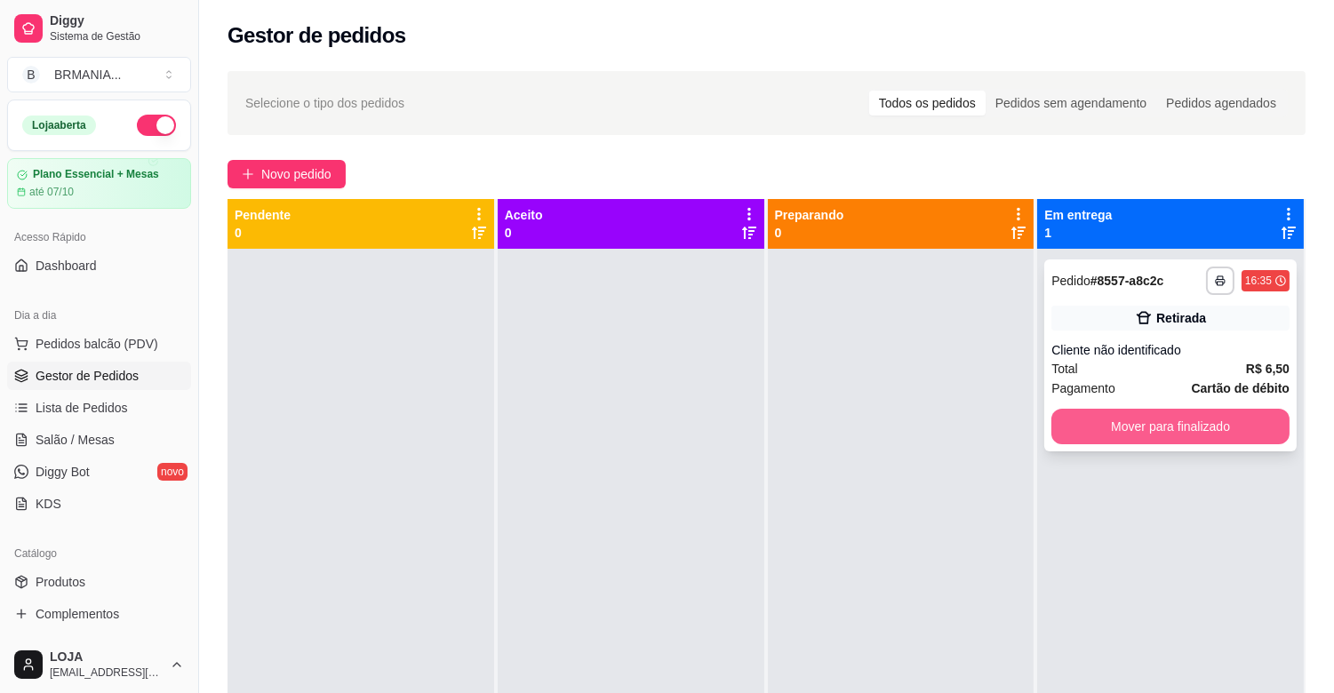
click at [1224, 435] on button "Mover para finalizado" at bounding box center [1170, 427] width 238 height 36
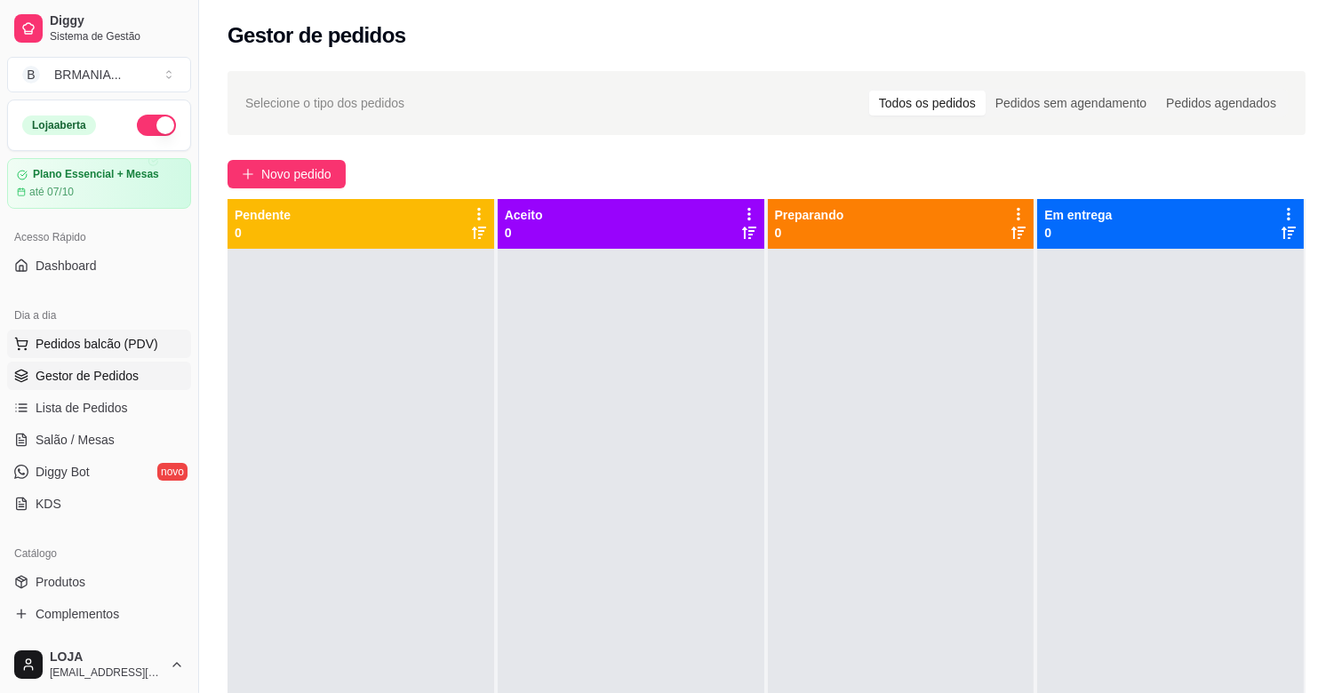
click at [126, 344] on span "Pedidos balcão (PDV)" at bounding box center [97, 344] width 123 height 18
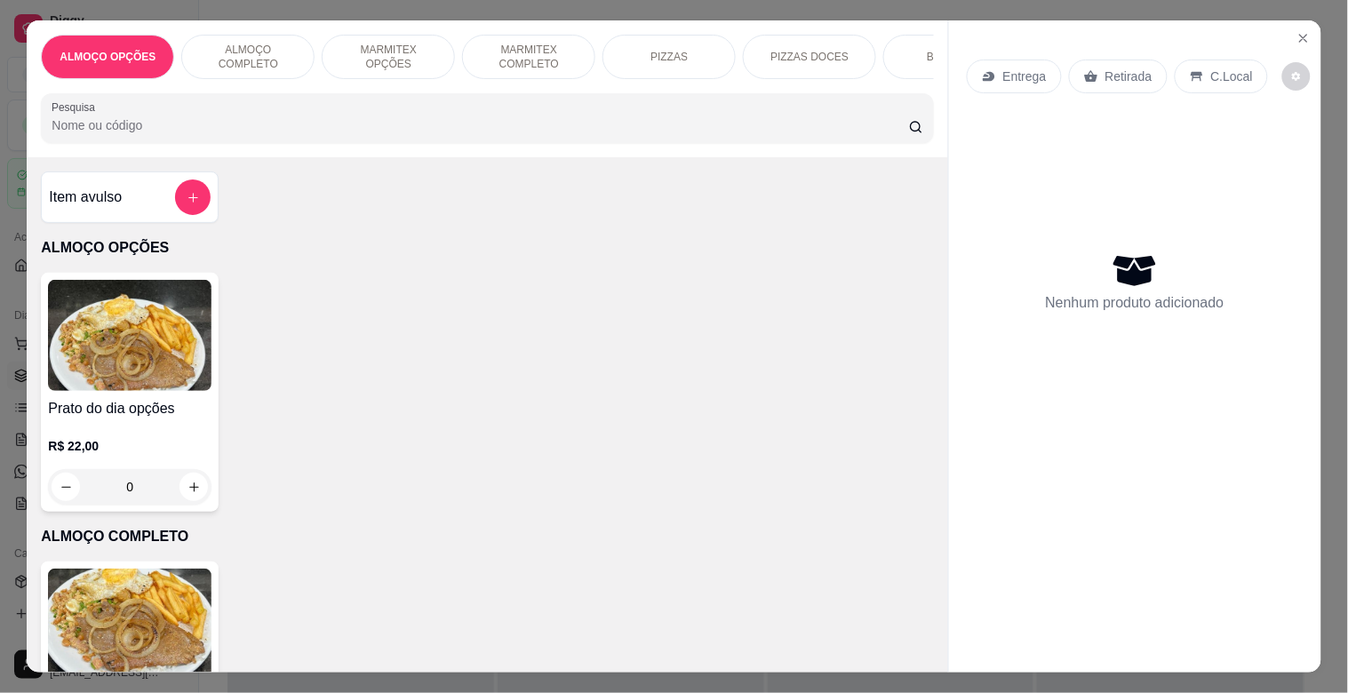
click at [873, 36] on div "ALMOÇO OPÇÕES ALMOÇO COMPLETO MARMITEX OPÇÕES MARMITEX COMPLETO PIZZAS PIZZAS D…" at bounding box center [487, 57] width 892 height 44
click at [889, 36] on div "BEBIDAS" at bounding box center [949, 57] width 133 height 44
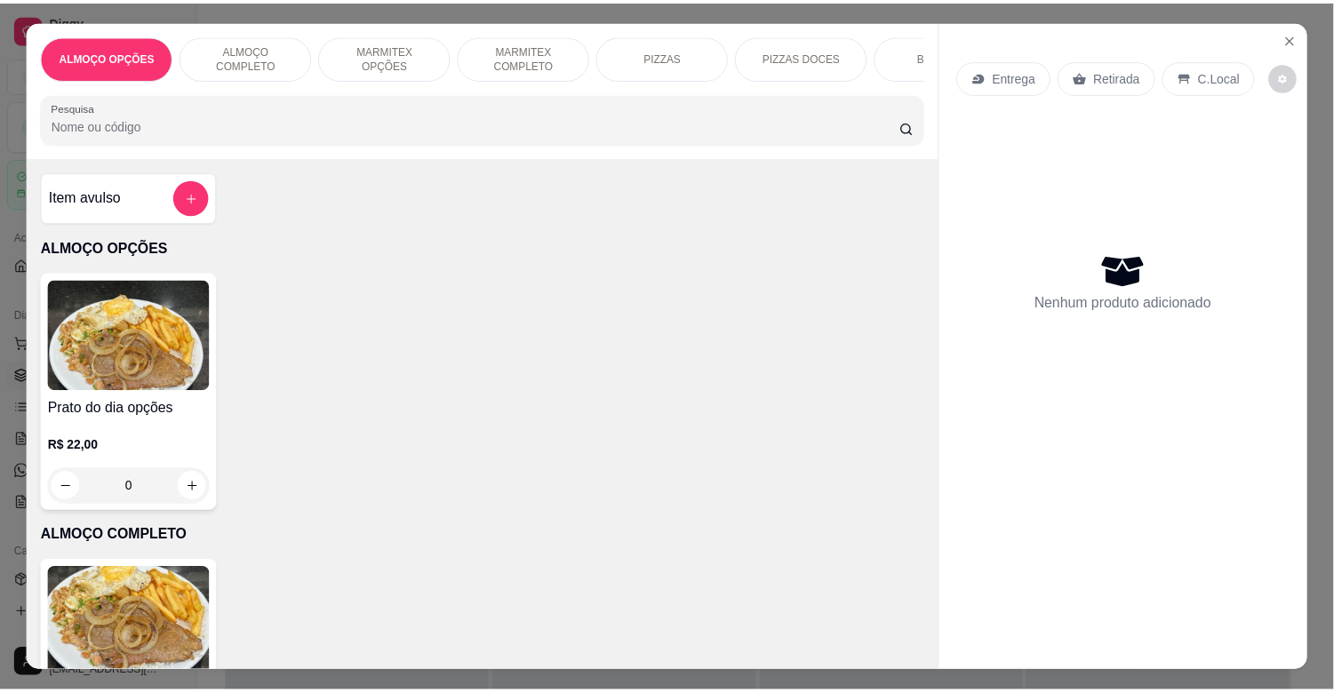
scroll to position [43, 0]
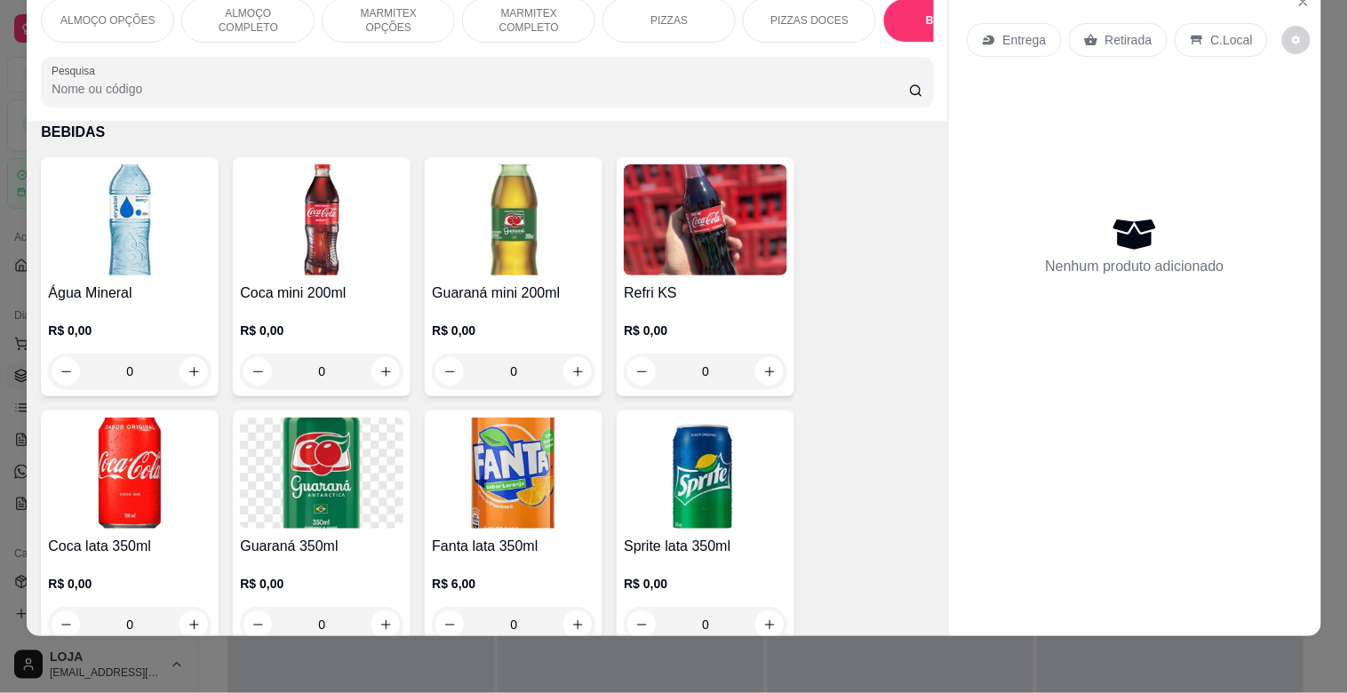
click at [275, 236] on img at bounding box center [321, 219] width 163 height 111
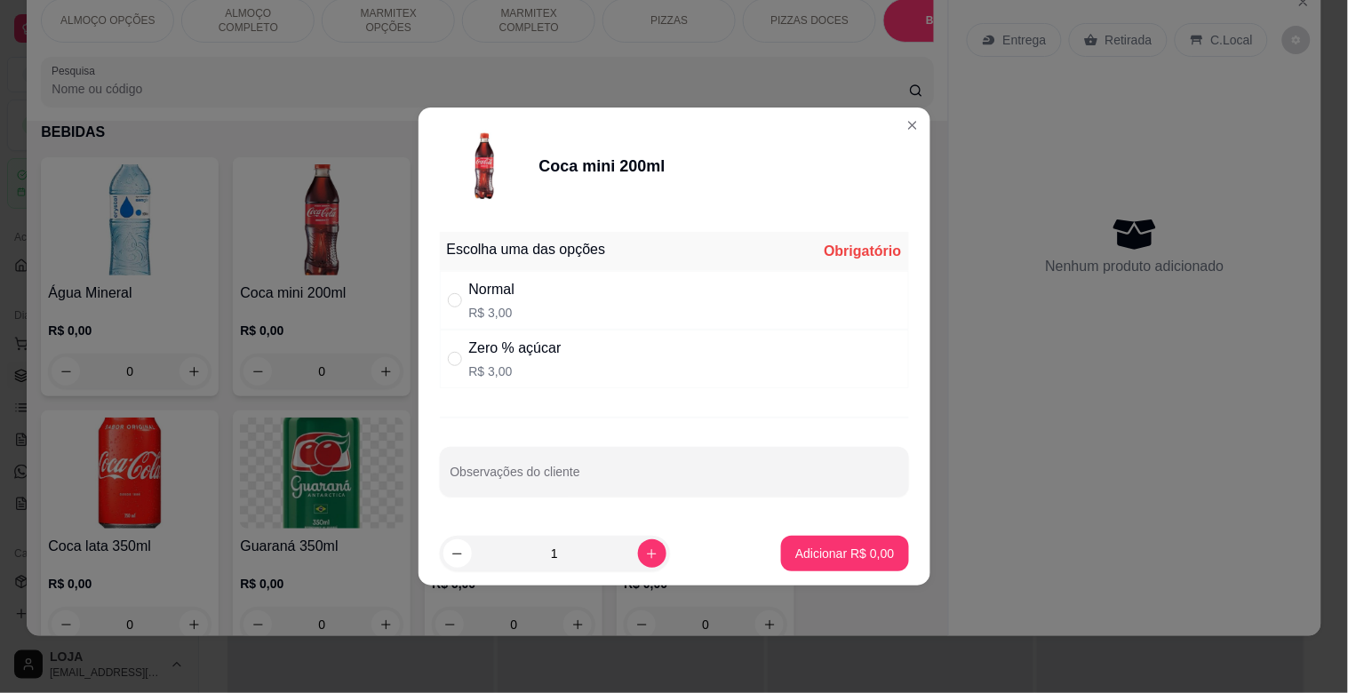
click at [562, 288] on div "Normal R$ 3,00" at bounding box center [674, 300] width 469 height 59
radio input "true"
click at [646, 567] on div "1" at bounding box center [554, 554] width 223 height 36
click at [645, 554] on icon "increase-product-quantity" at bounding box center [651, 553] width 13 height 13
type input "2"
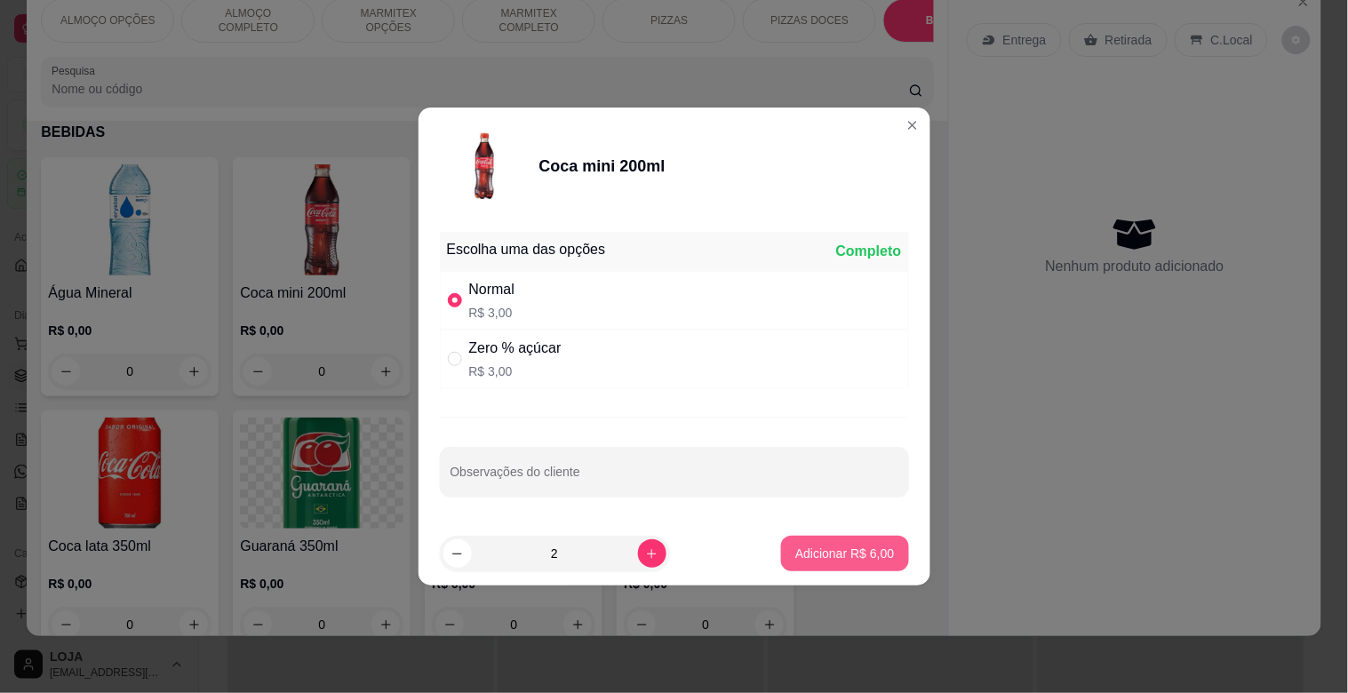
click at [809, 556] on p "Adicionar R$ 6,00" at bounding box center [844, 554] width 99 height 18
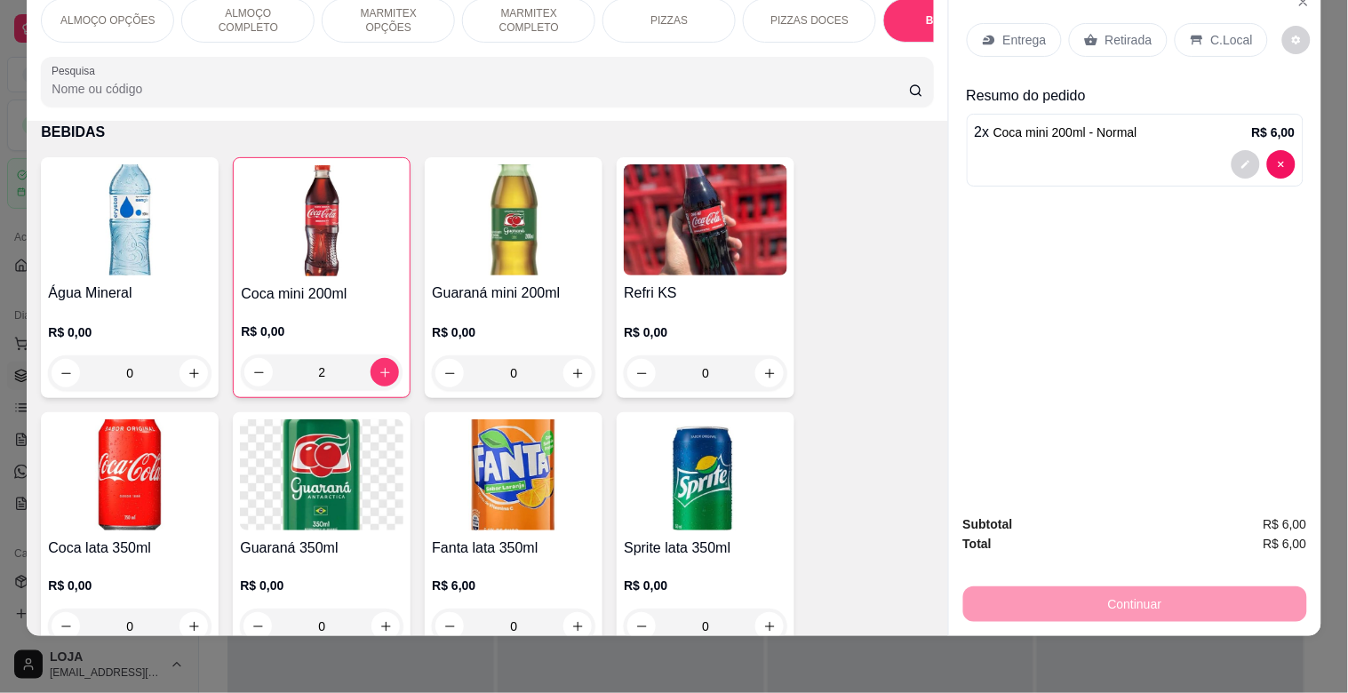
type input "2"
click at [1124, 36] on div "Retirada" at bounding box center [1118, 40] width 99 height 34
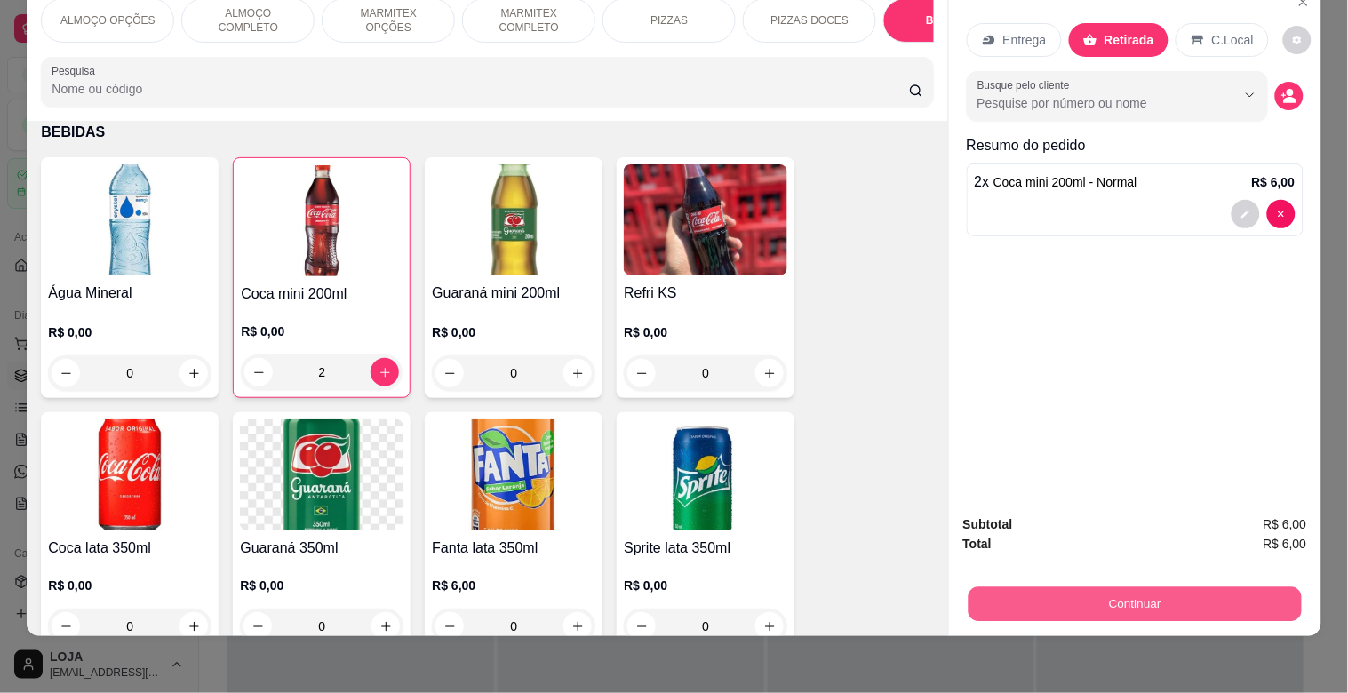
click at [1141, 587] on button "Continuar" at bounding box center [1134, 603] width 333 height 35
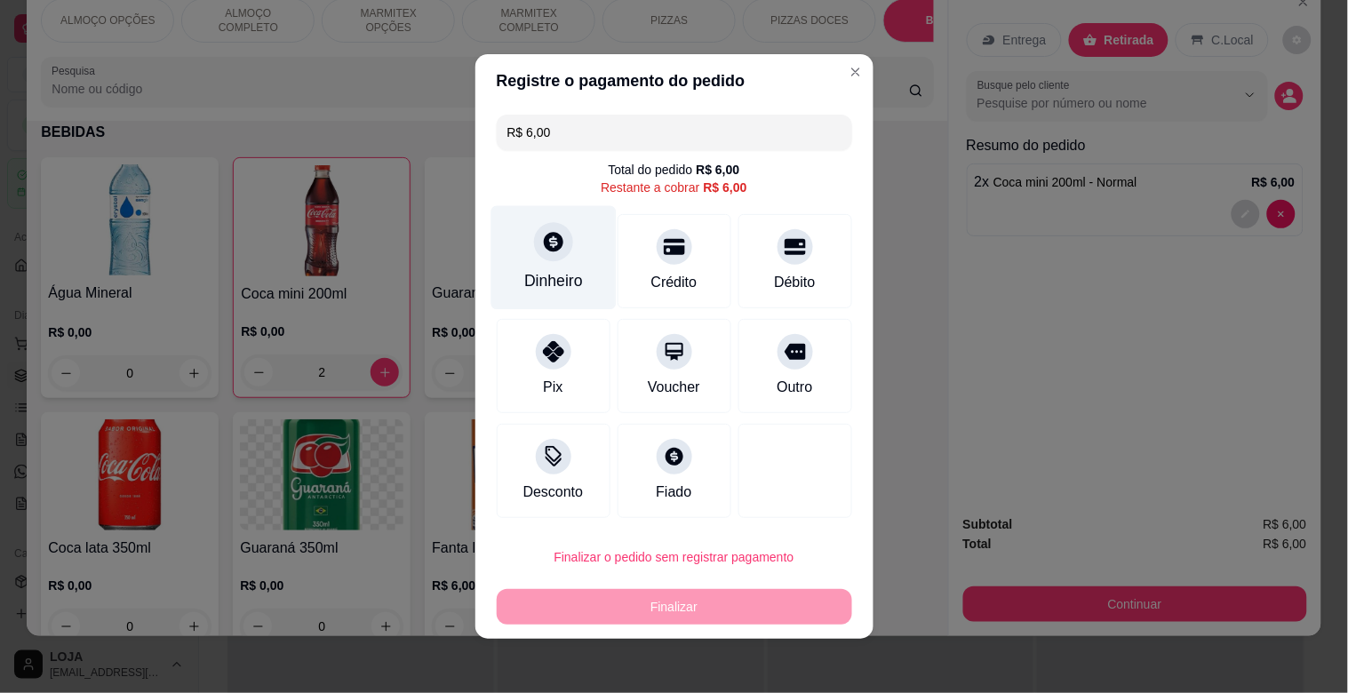
click at [551, 284] on div "Dinheiro" at bounding box center [553, 280] width 59 height 23
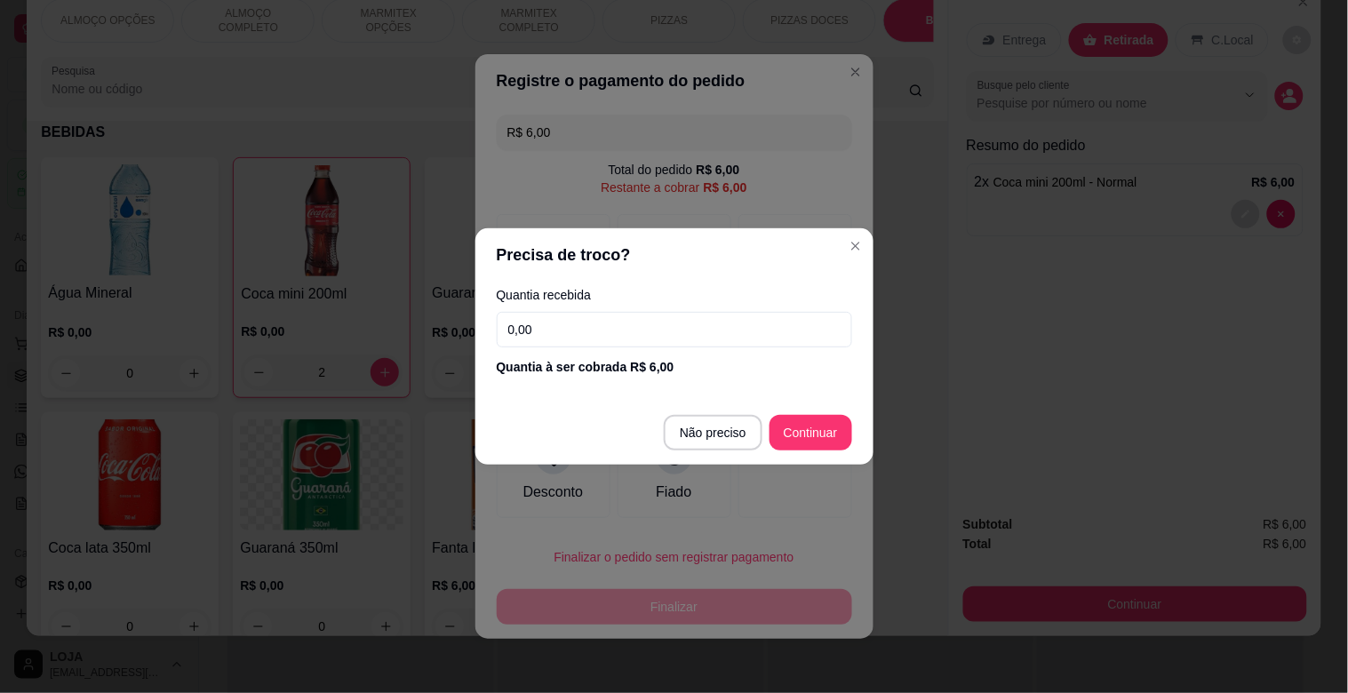
click at [809, 451] on footer "Não preciso Continuar" at bounding box center [674, 433] width 398 height 64
type input "R$ 0,00"
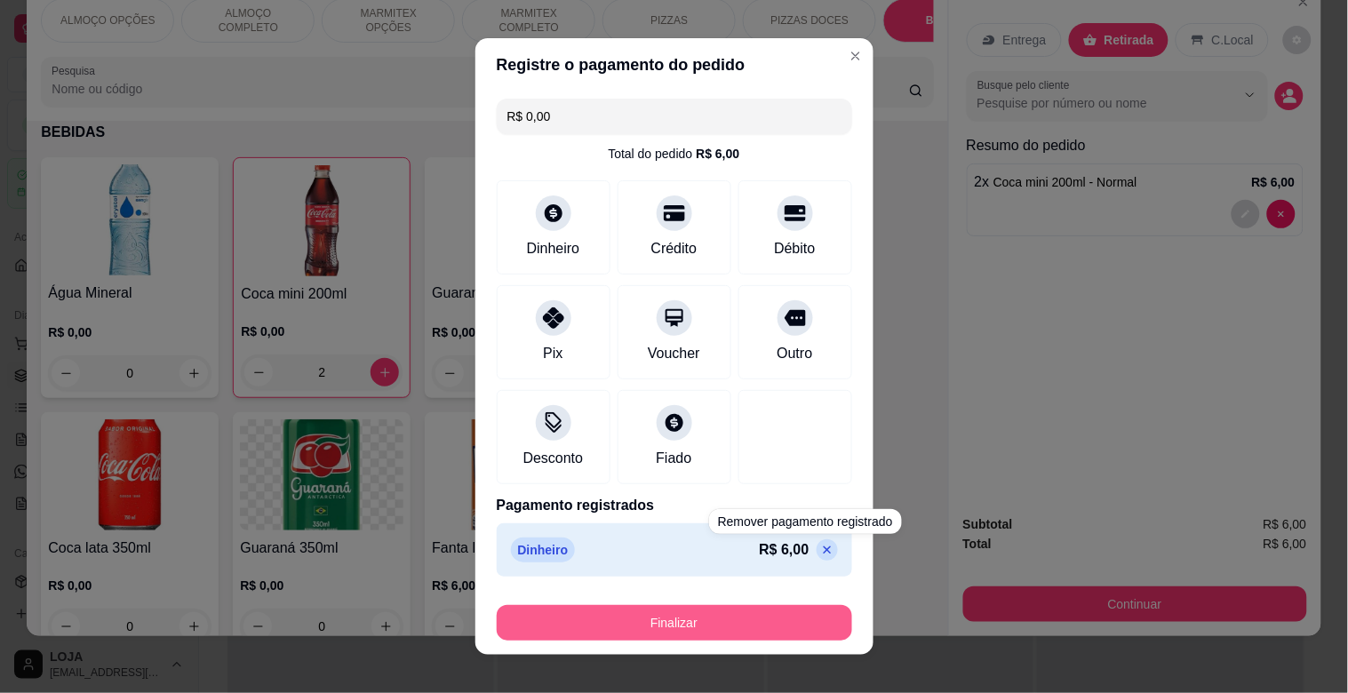
click at [767, 628] on button "Finalizar" at bounding box center [674, 623] width 355 height 36
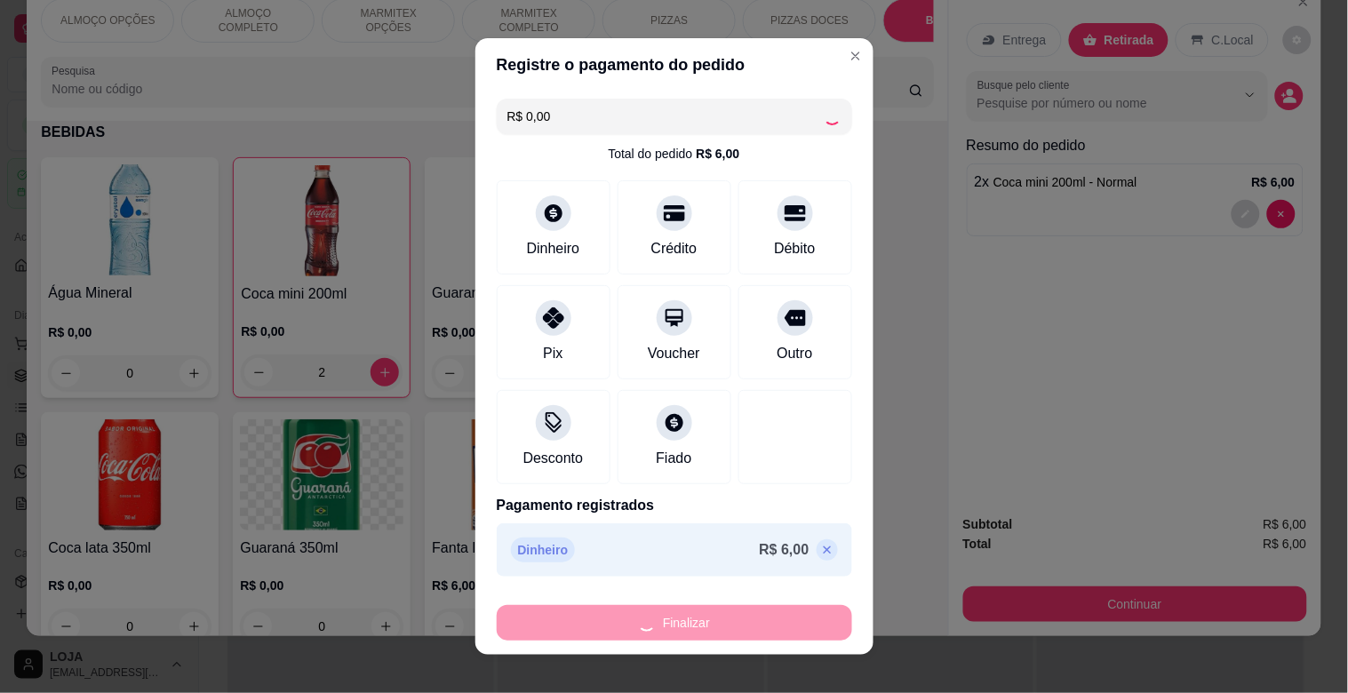
type input "0"
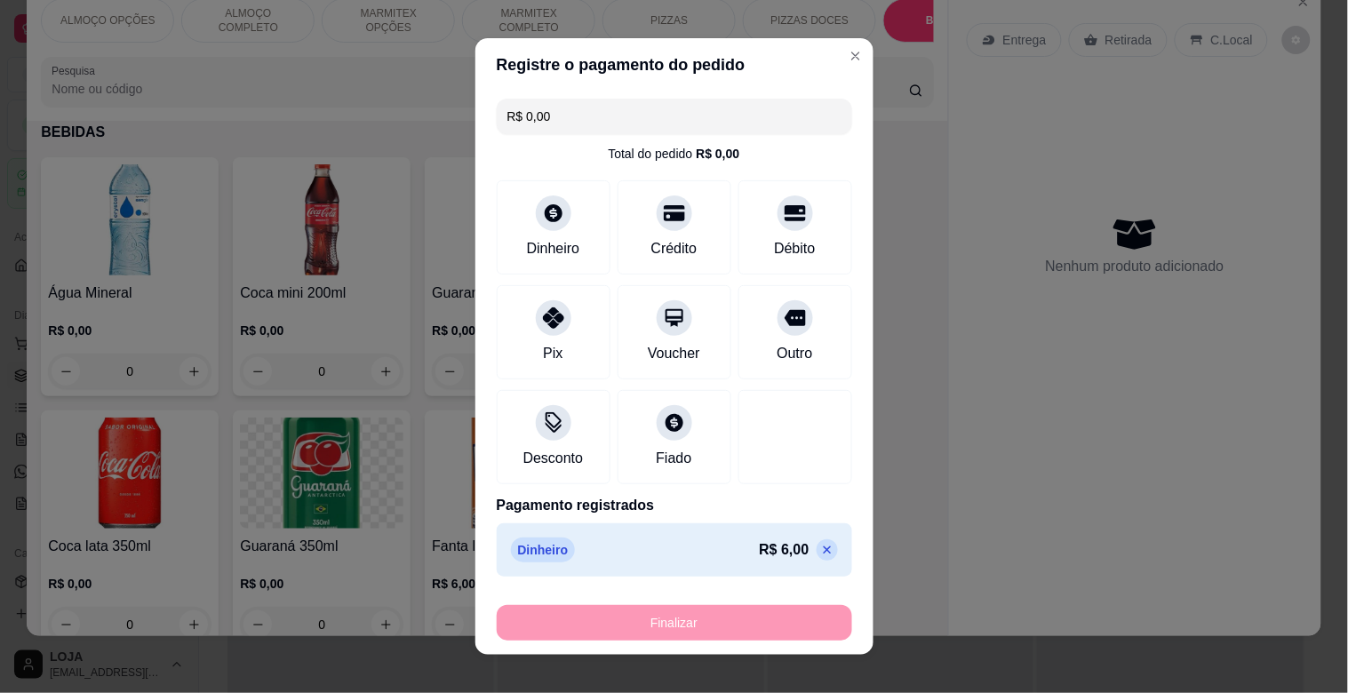
type input "-R$ 6,00"
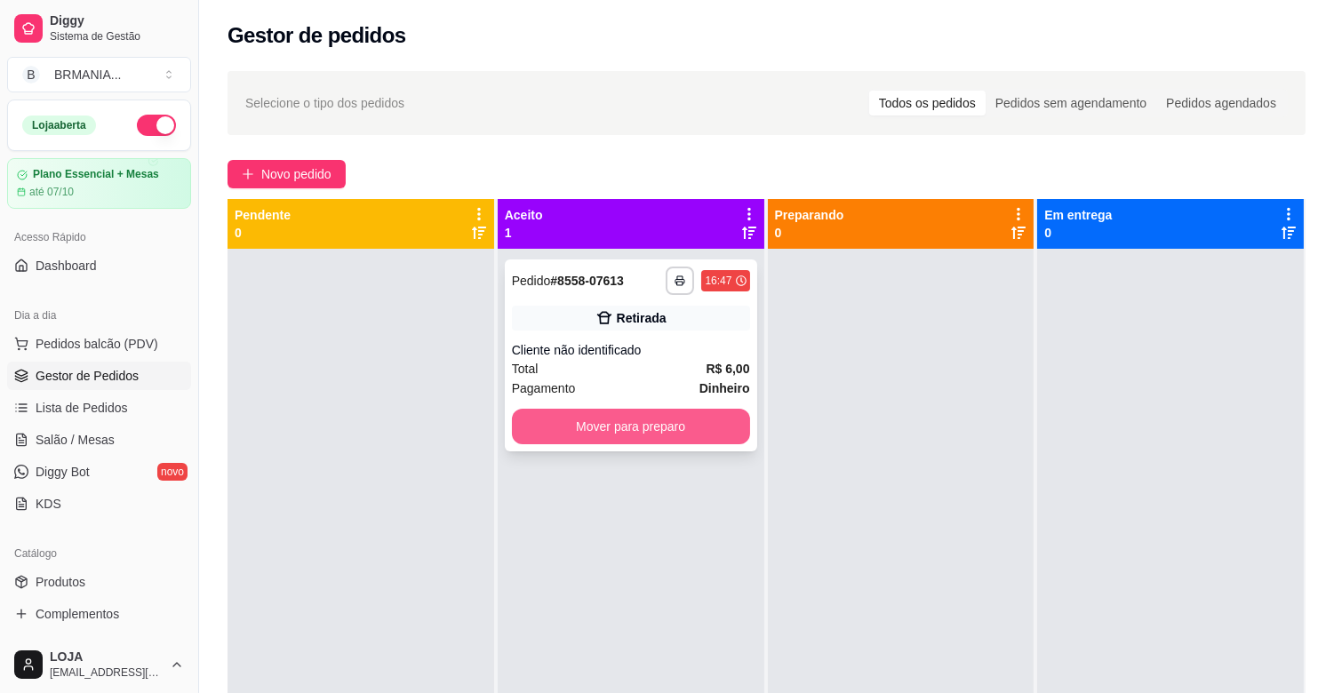
click at [671, 442] on button "Mover para preparo" at bounding box center [631, 427] width 238 height 36
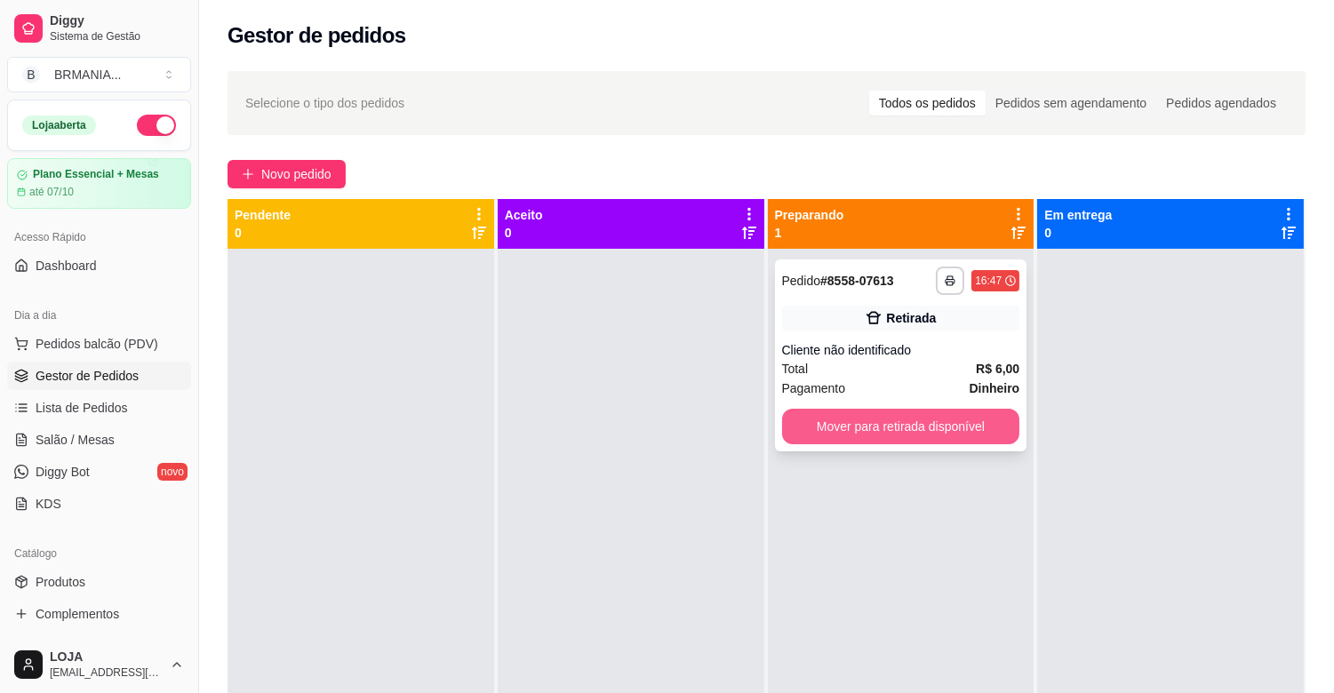
click at [873, 436] on button "Mover para retirada disponível" at bounding box center [901, 427] width 238 height 36
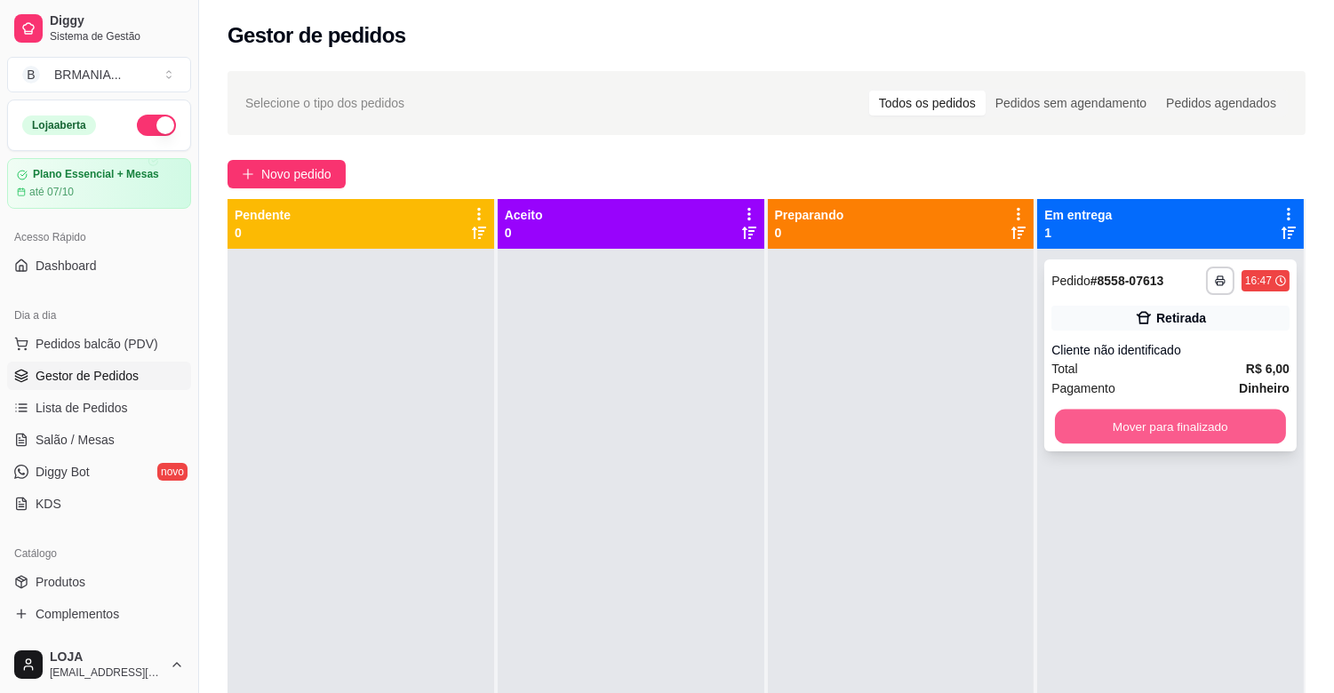
click at [1153, 428] on button "Mover para finalizado" at bounding box center [1170, 427] width 231 height 35
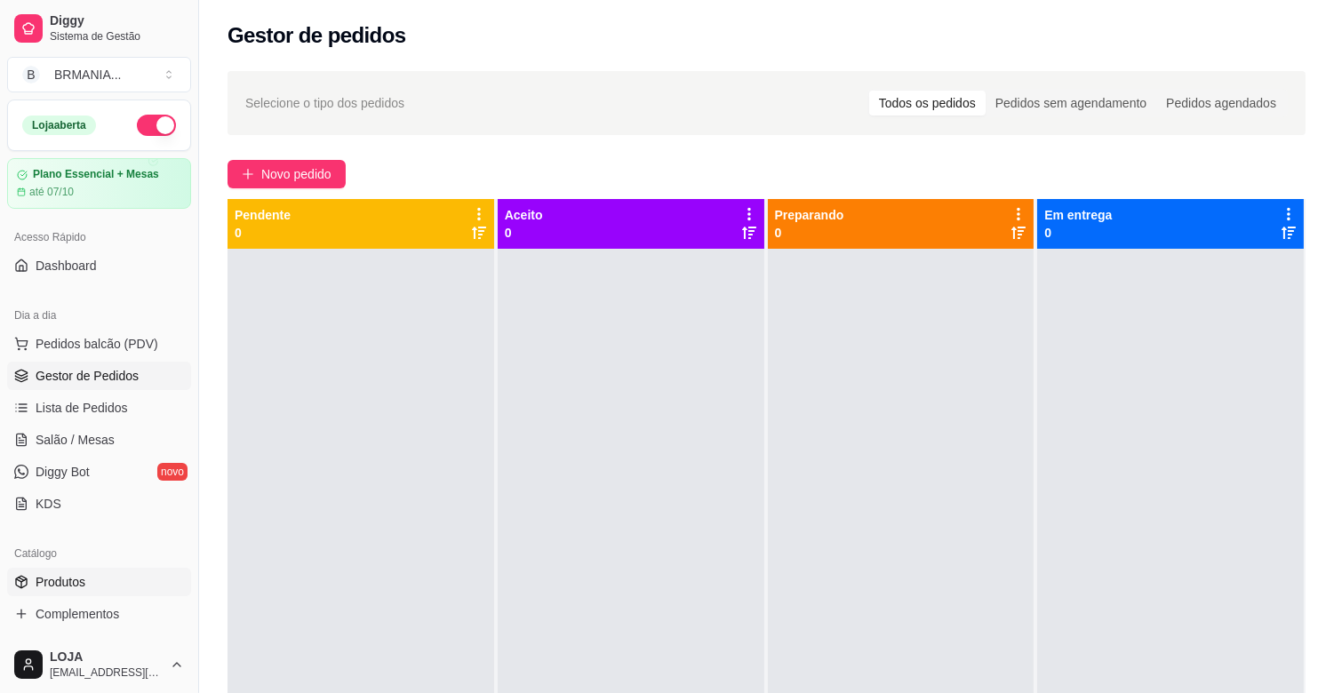
click at [134, 583] on link "Produtos" at bounding box center [99, 582] width 184 height 28
